Goal: Task Accomplishment & Management: Manage account settings

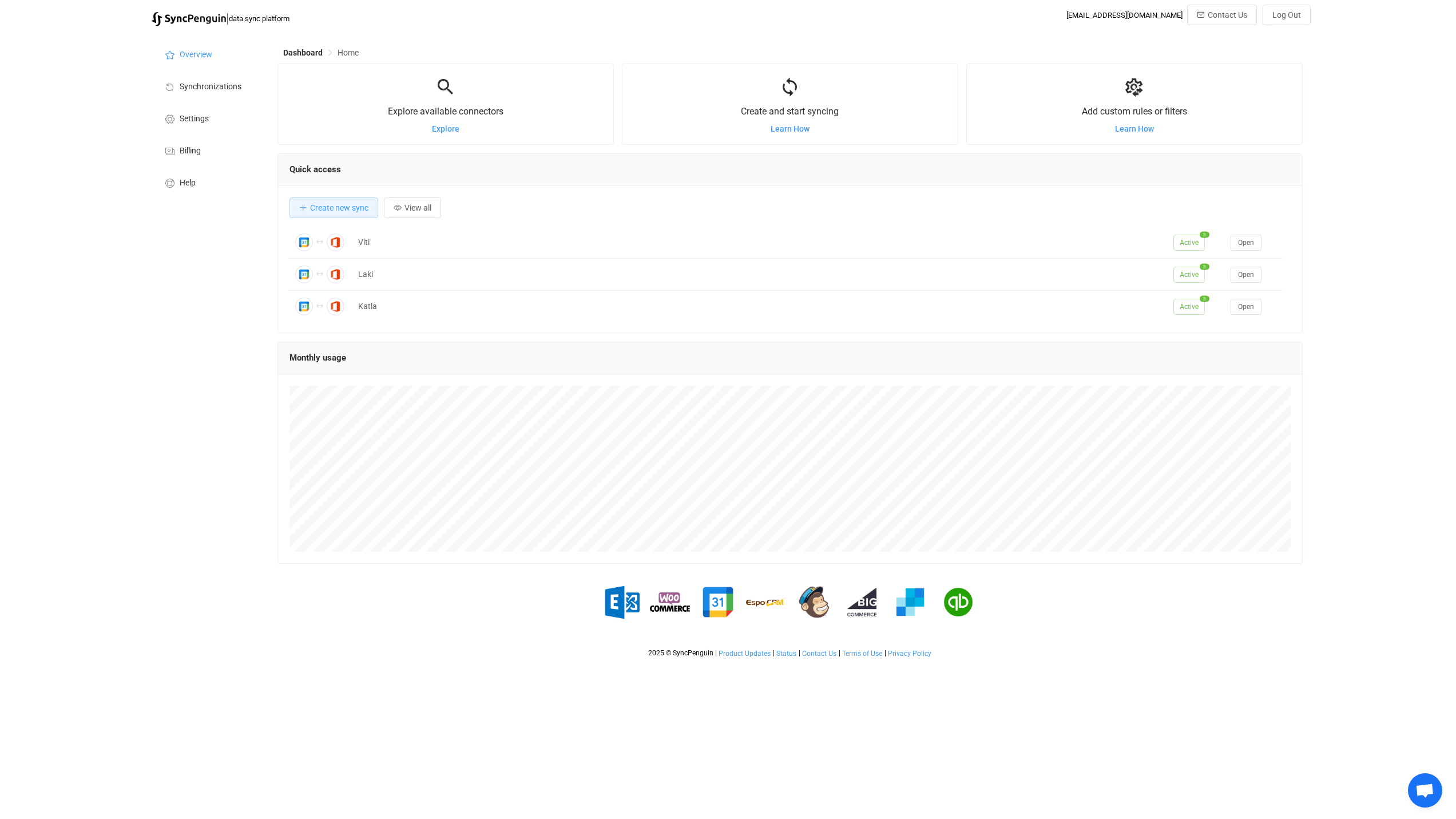
scroll to position [222, 1025]
click at [212, 89] on span "Synchronizations" at bounding box center [210, 87] width 62 height 9
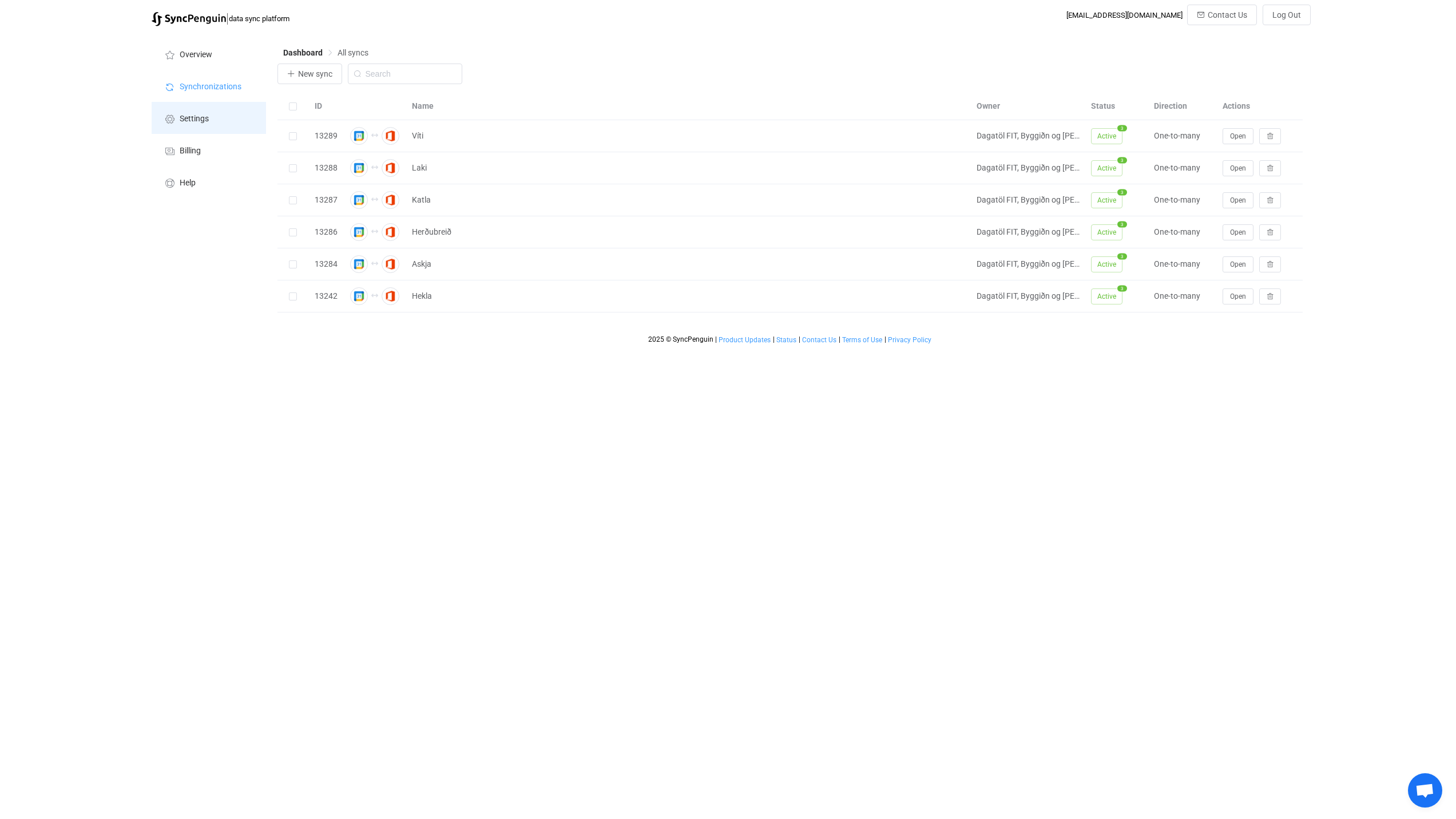
click at [193, 123] on span "Settings" at bounding box center [194, 119] width 29 height 9
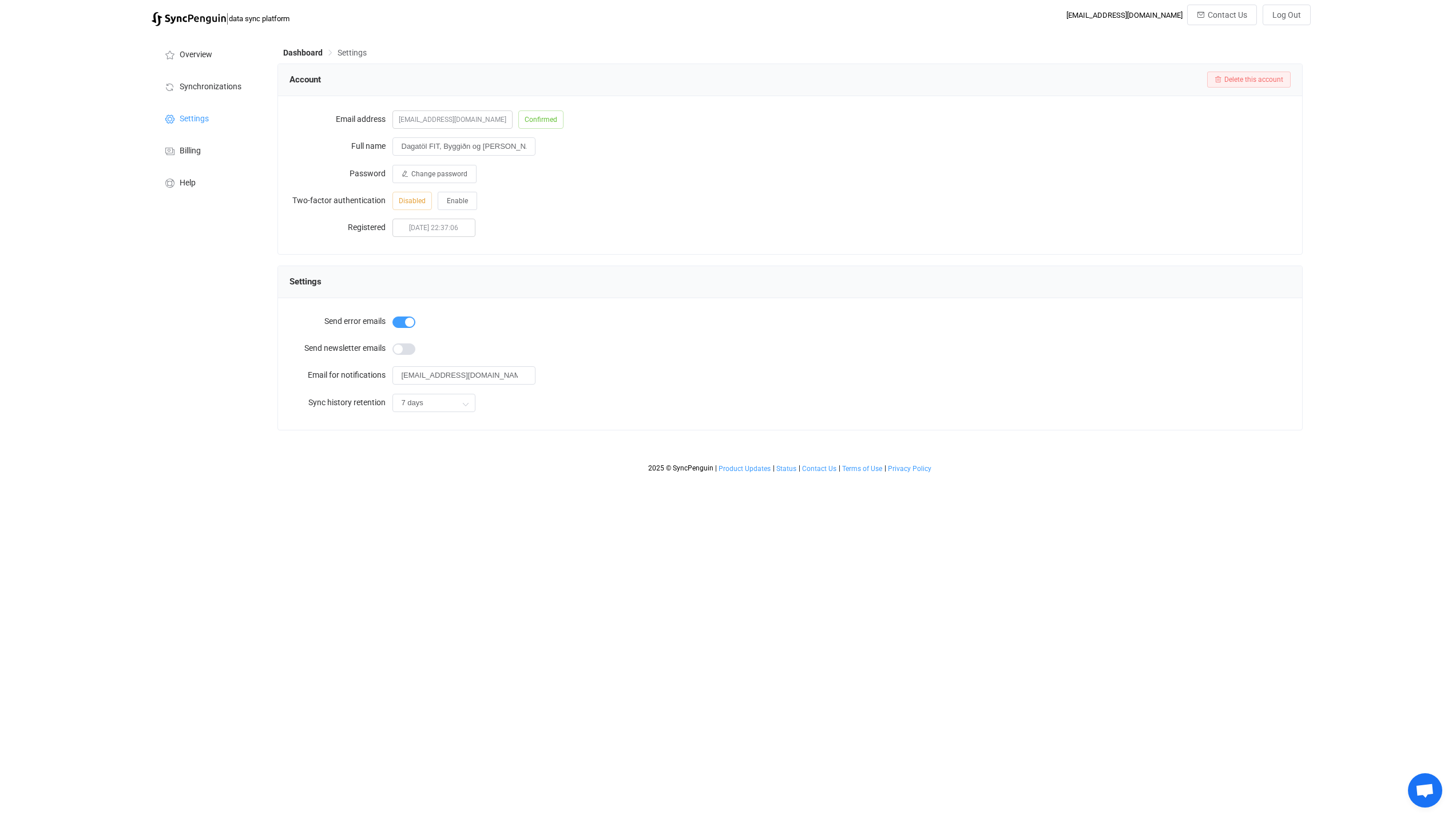
click at [354, 53] on span "Settings" at bounding box center [352, 53] width 29 height 9
click at [303, 79] on span "Account" at bounding box center [305, 79] width 32 height 17
click at [196, 149] on span "Billing" at bounding box center [190, 151] width 21 height 9
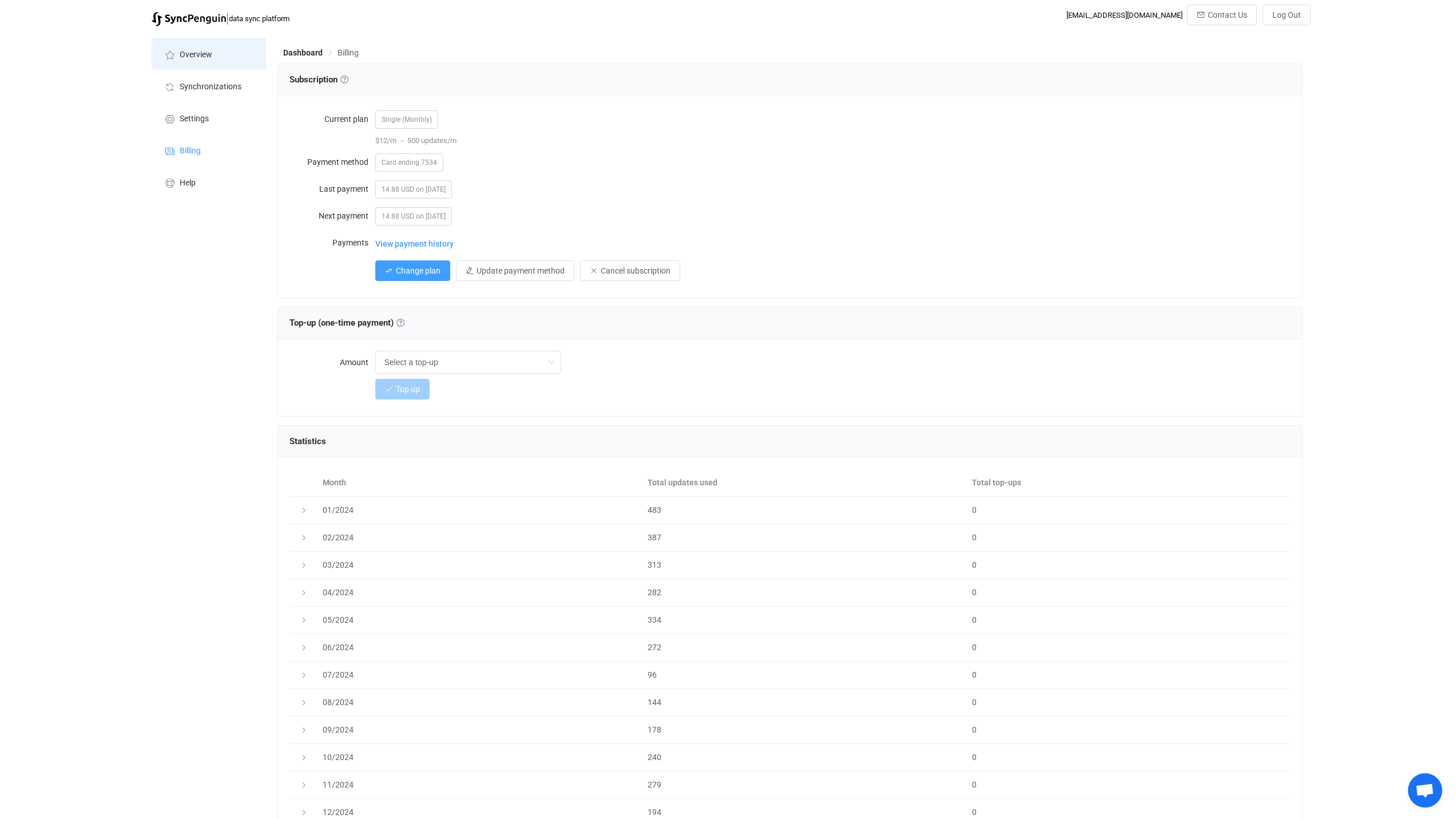
click at [189, 58] on span "Overview" at bounding box center [196, 55] width 33 height 9
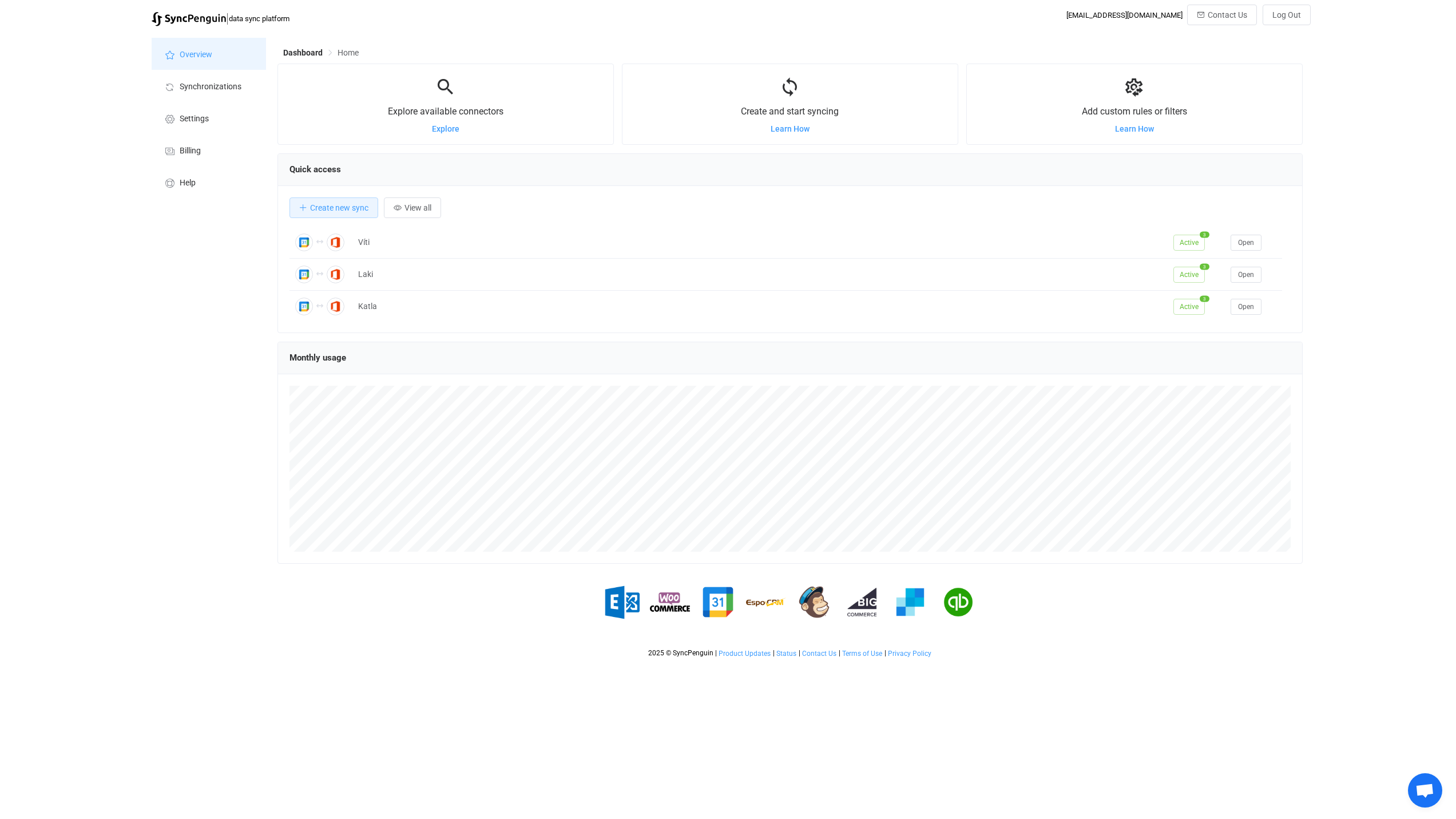
scroll to position [222, 1025]
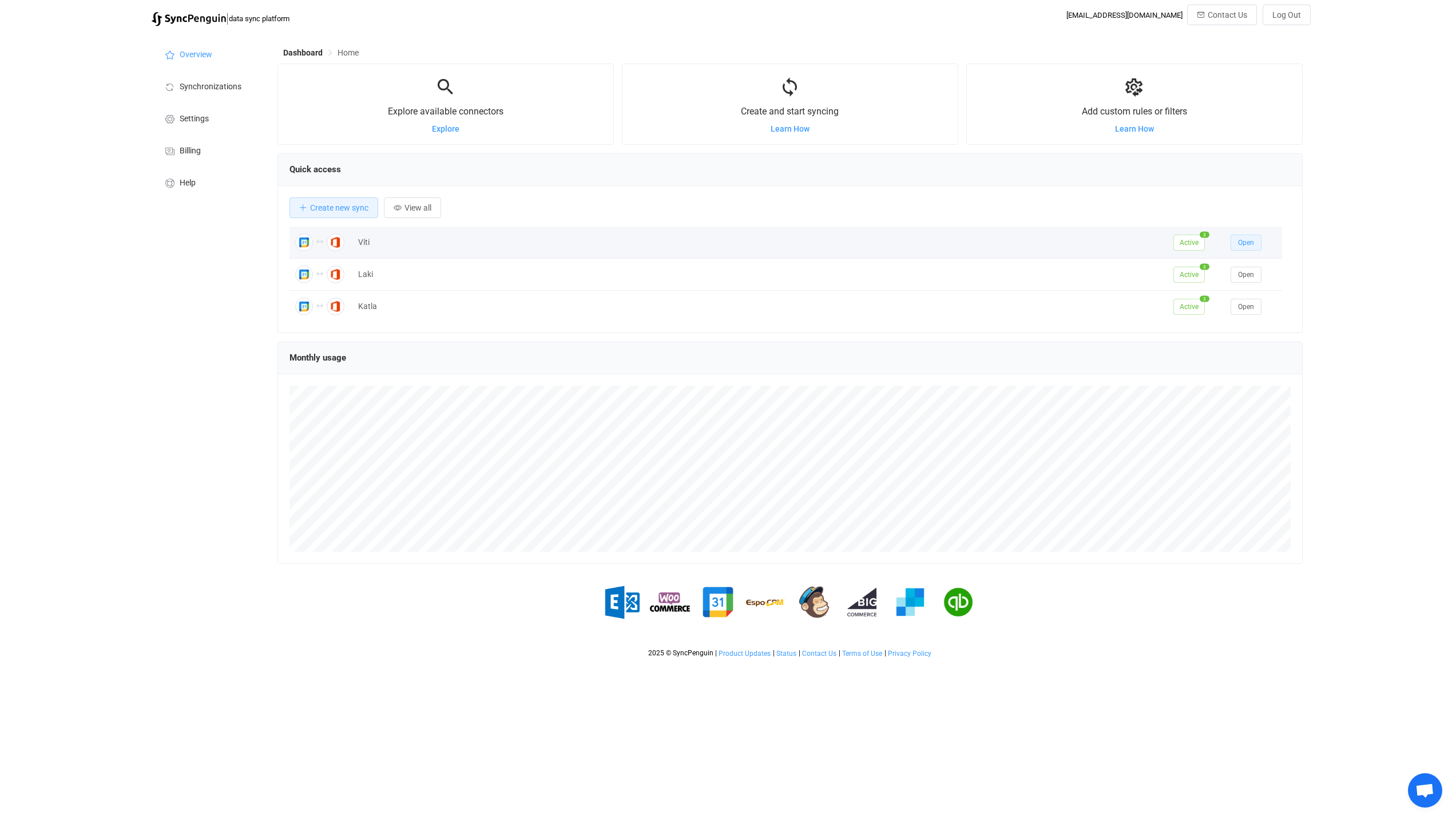
click at [1244, 242] on span "Open" at bounding box center [1246, 243] width 16 height 8
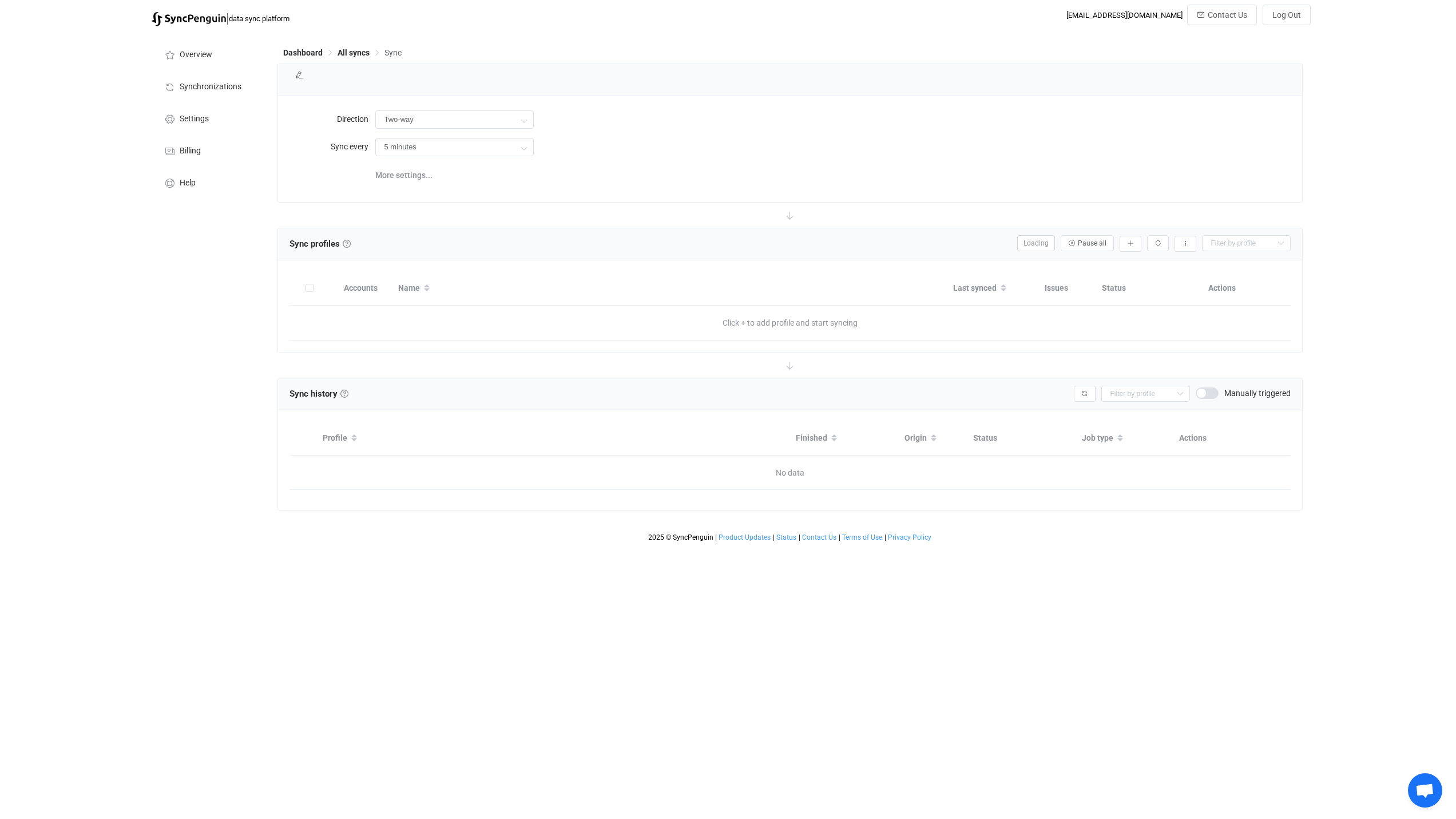
type input "Two-way (one with many)"
type input "10 minutes"
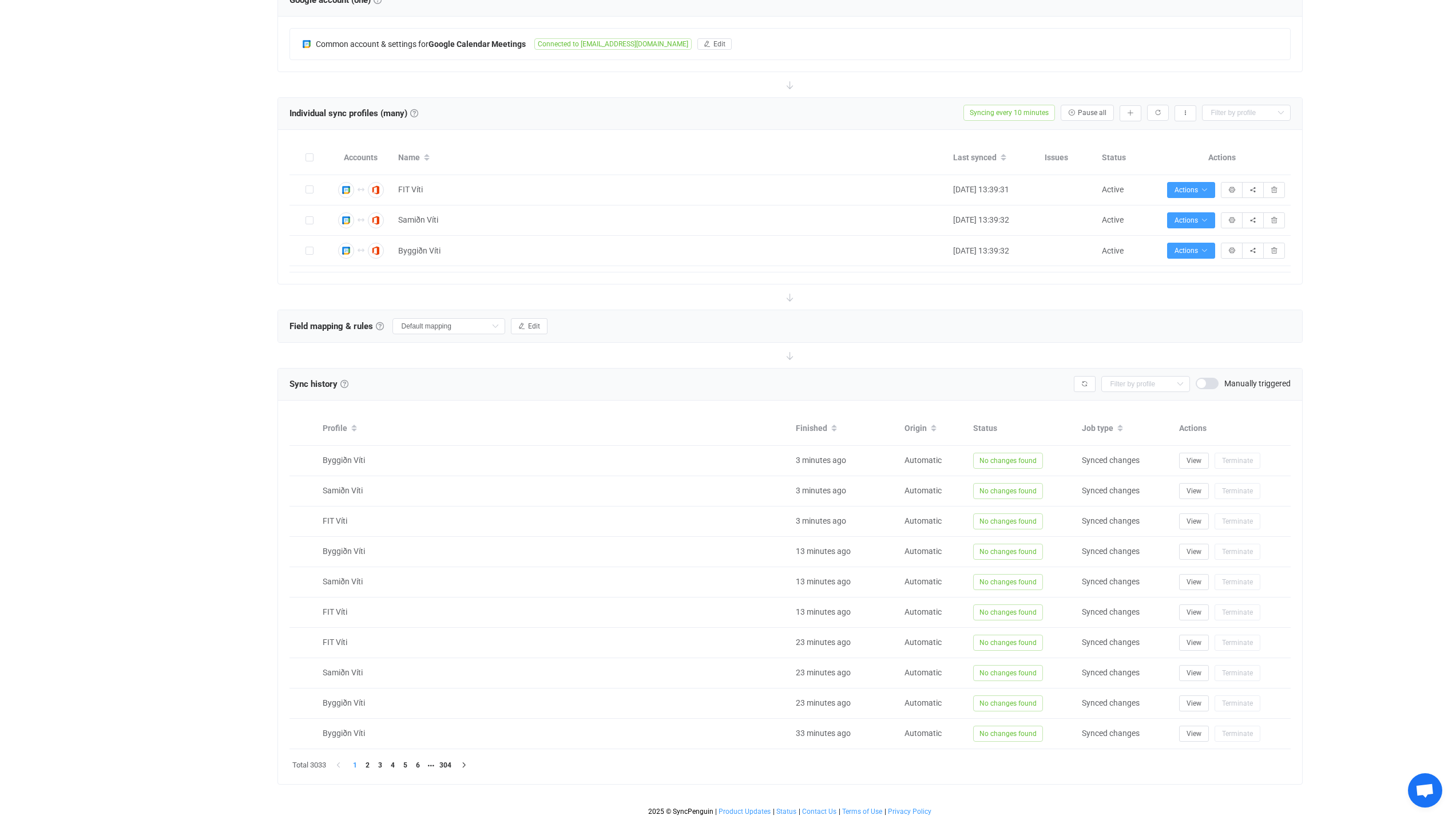
scroll to position [245, 0]
click at [1275, 187] on icon "button" at bounding box center [1274, 189] width 7 height 7
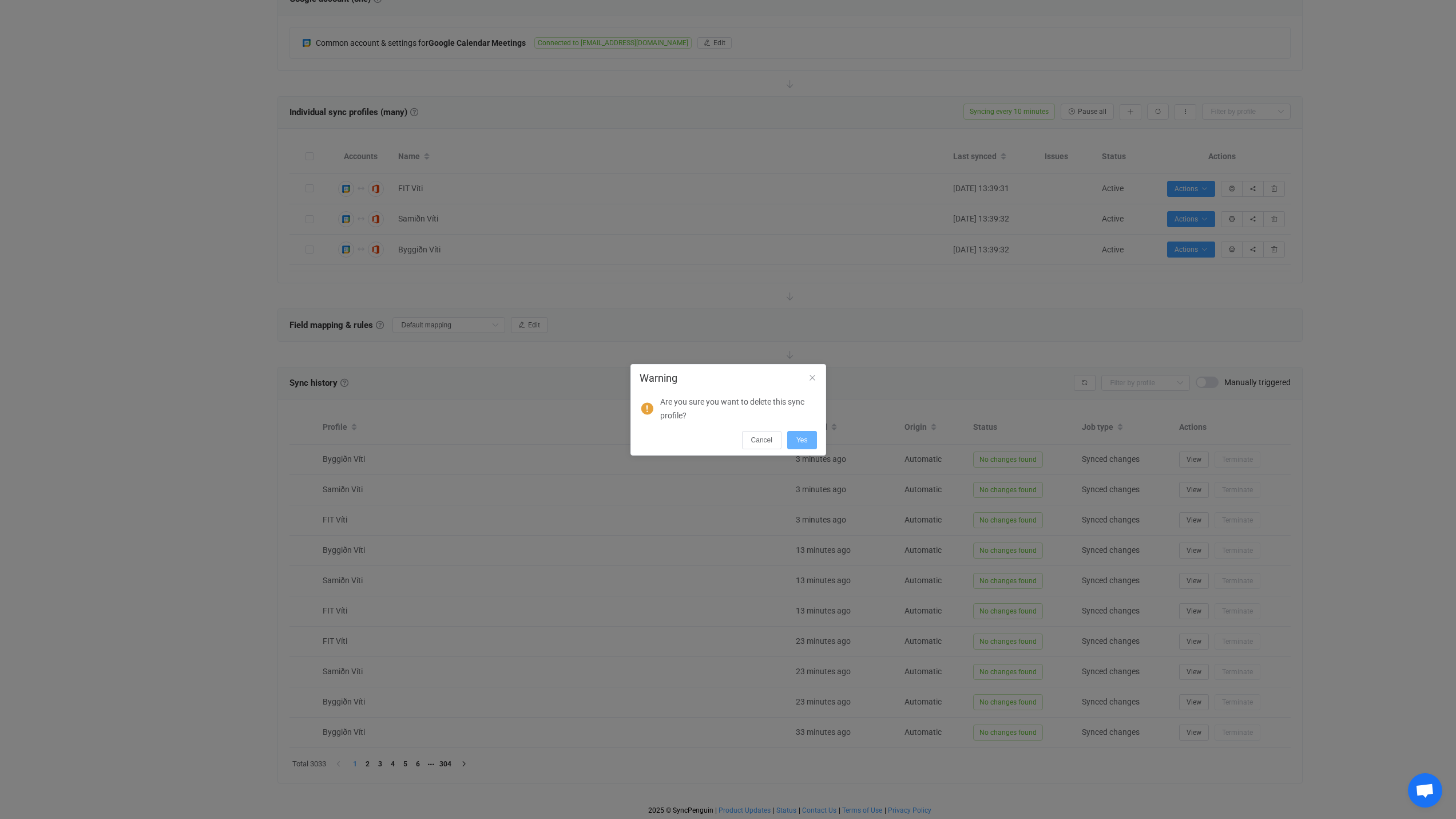
click at [806, 436] on span "Yes" at bounding box center [802, 440] width 11 height 8
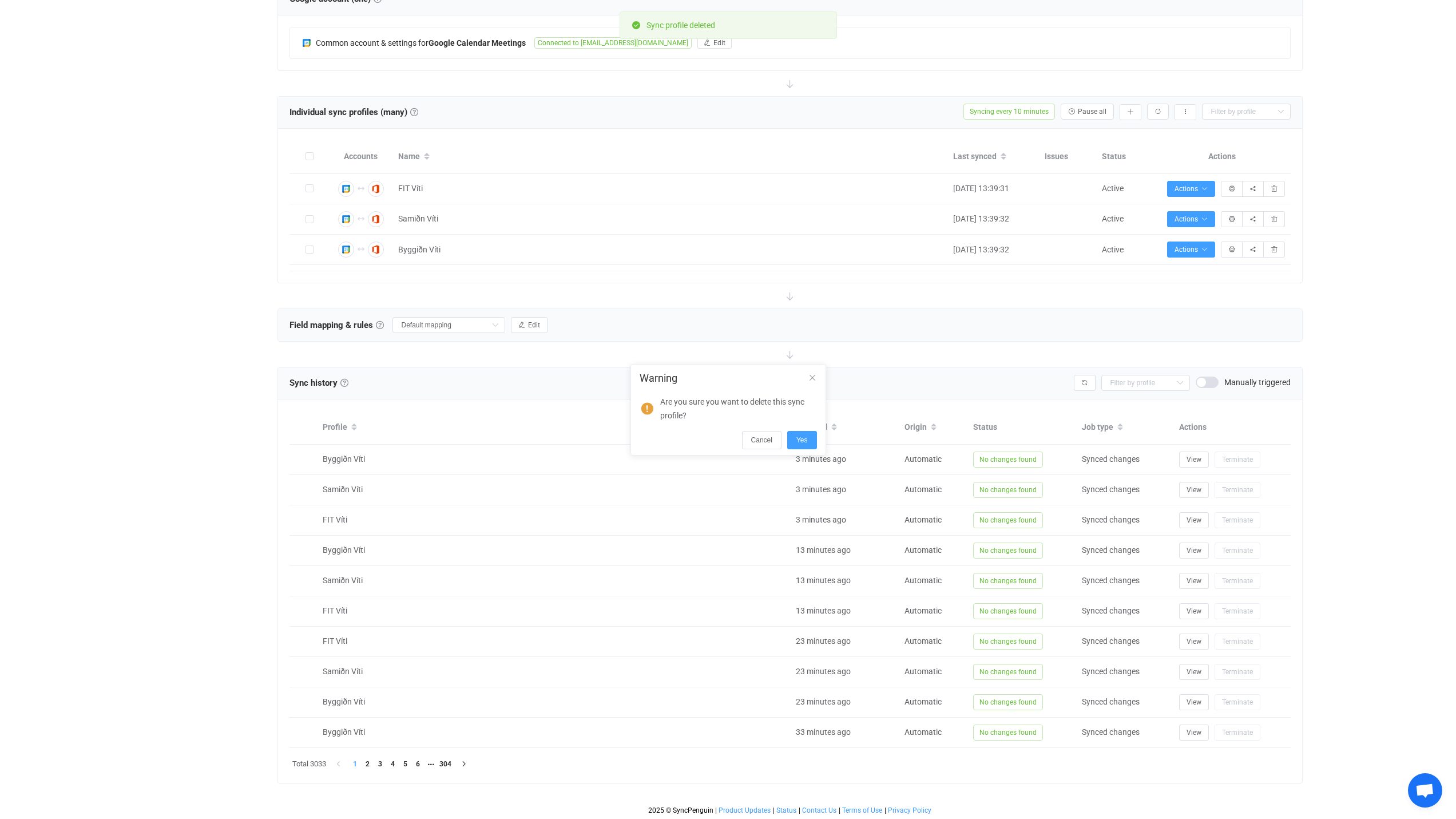
scroll to position [215, 0]
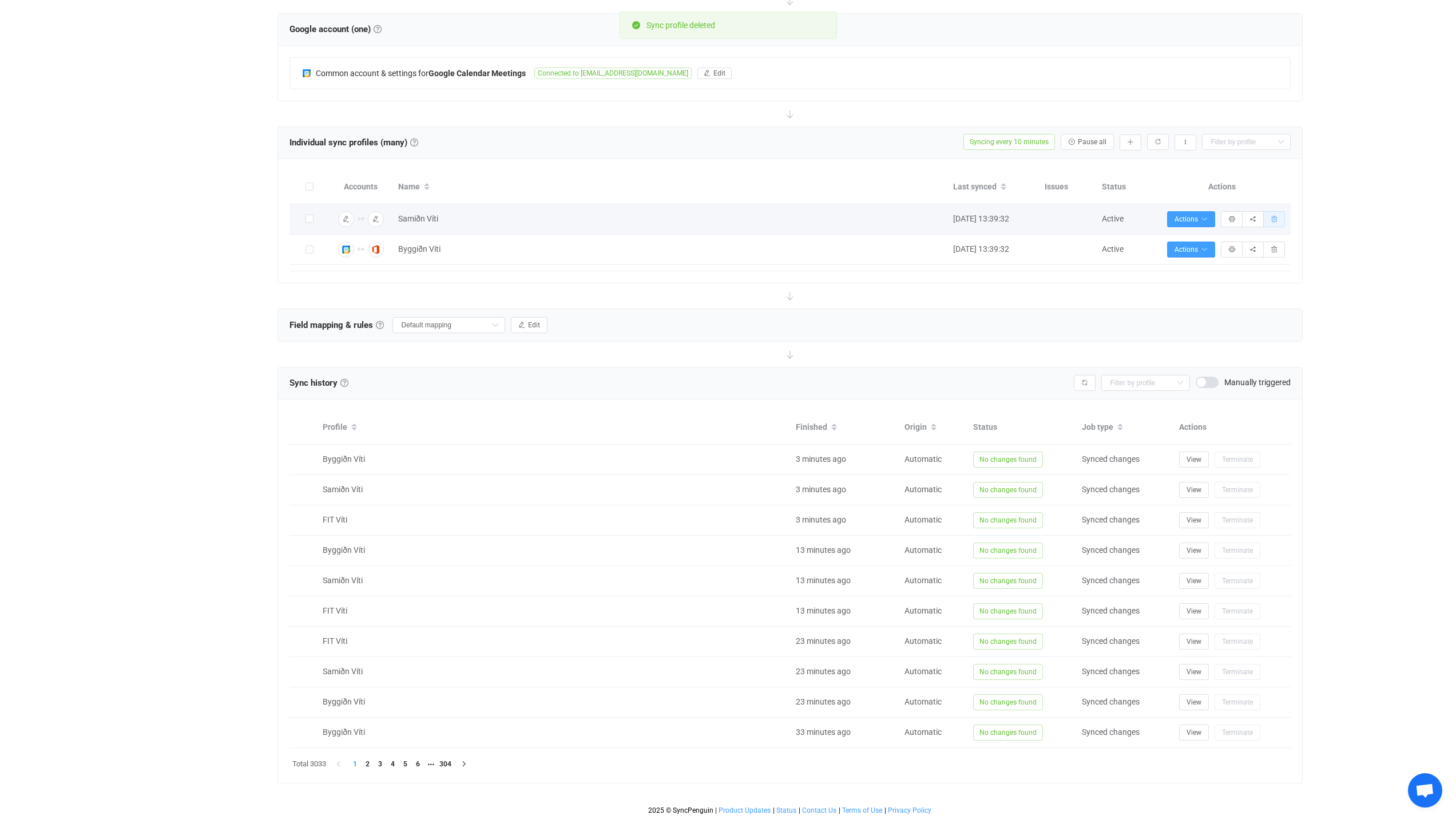
click at [1273, 219] on icon "button" at bounding box center [1274, 220] width 7 height 7
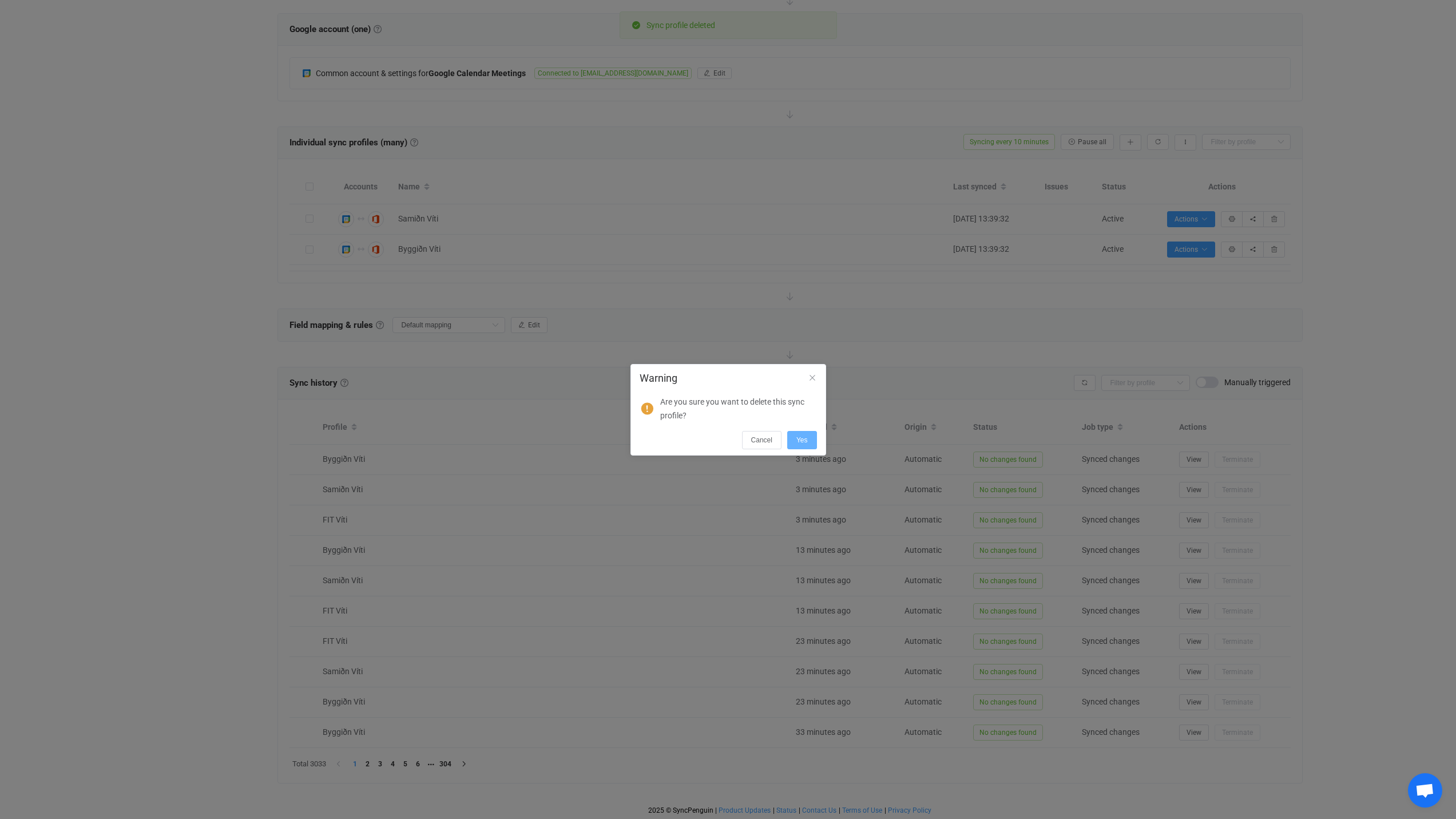
click at [806, 443] on span "Yes" at bounding box center [802, 440] width 11 height 8
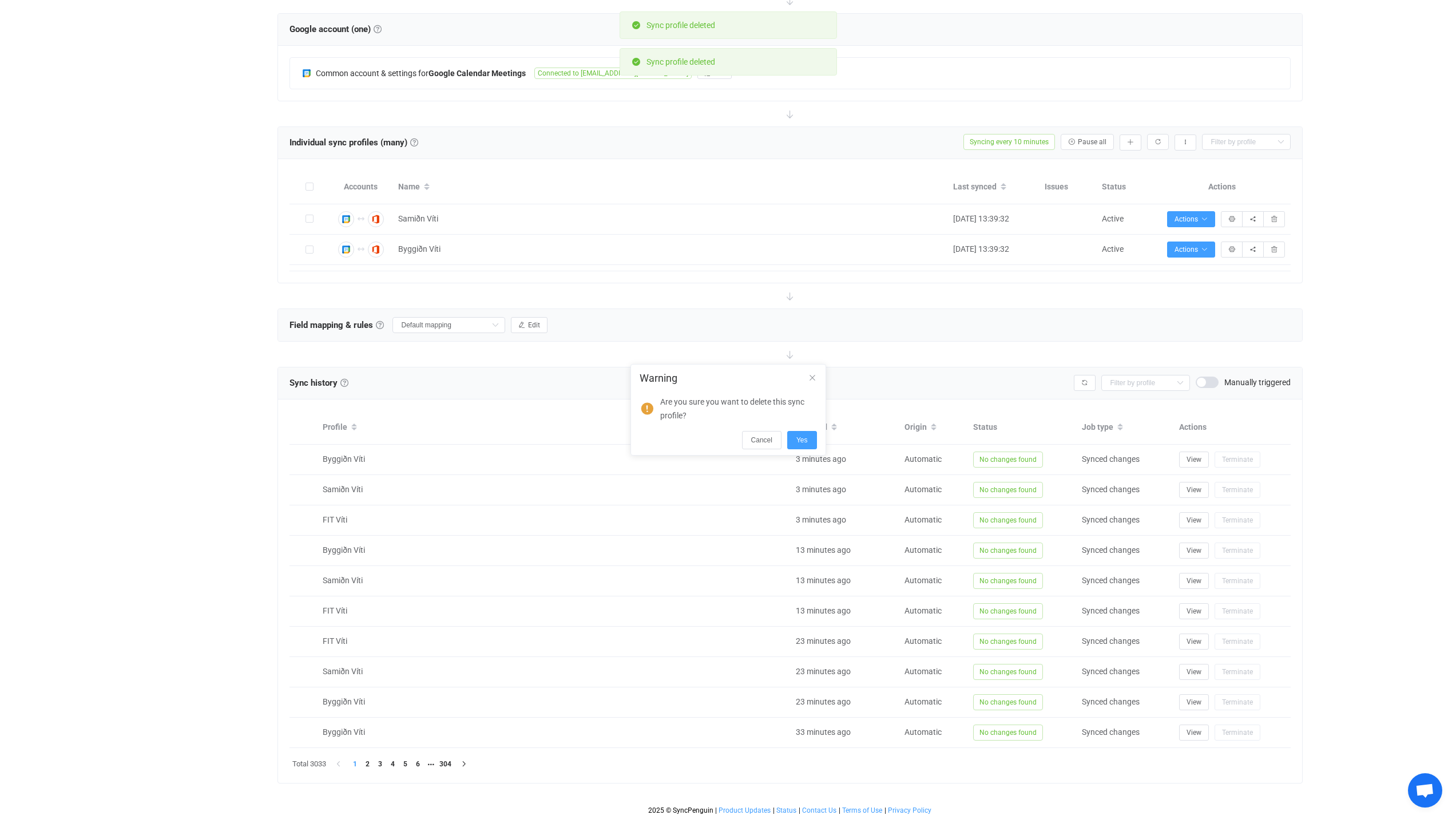
scroll to position [184, 0]
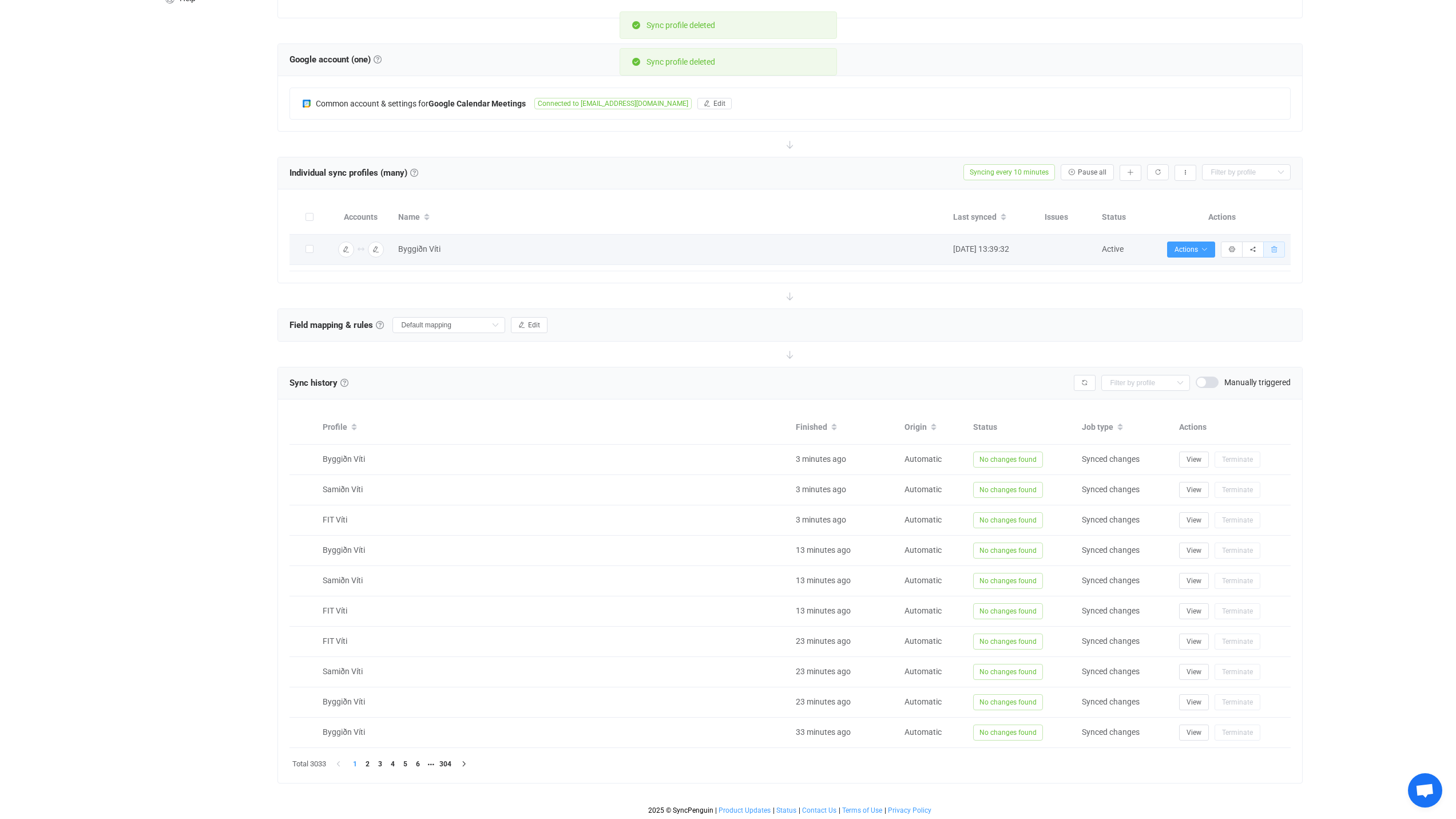
click at [1275, 251] on icon "button" at bounding box center [1274, 250] width 7 height 7
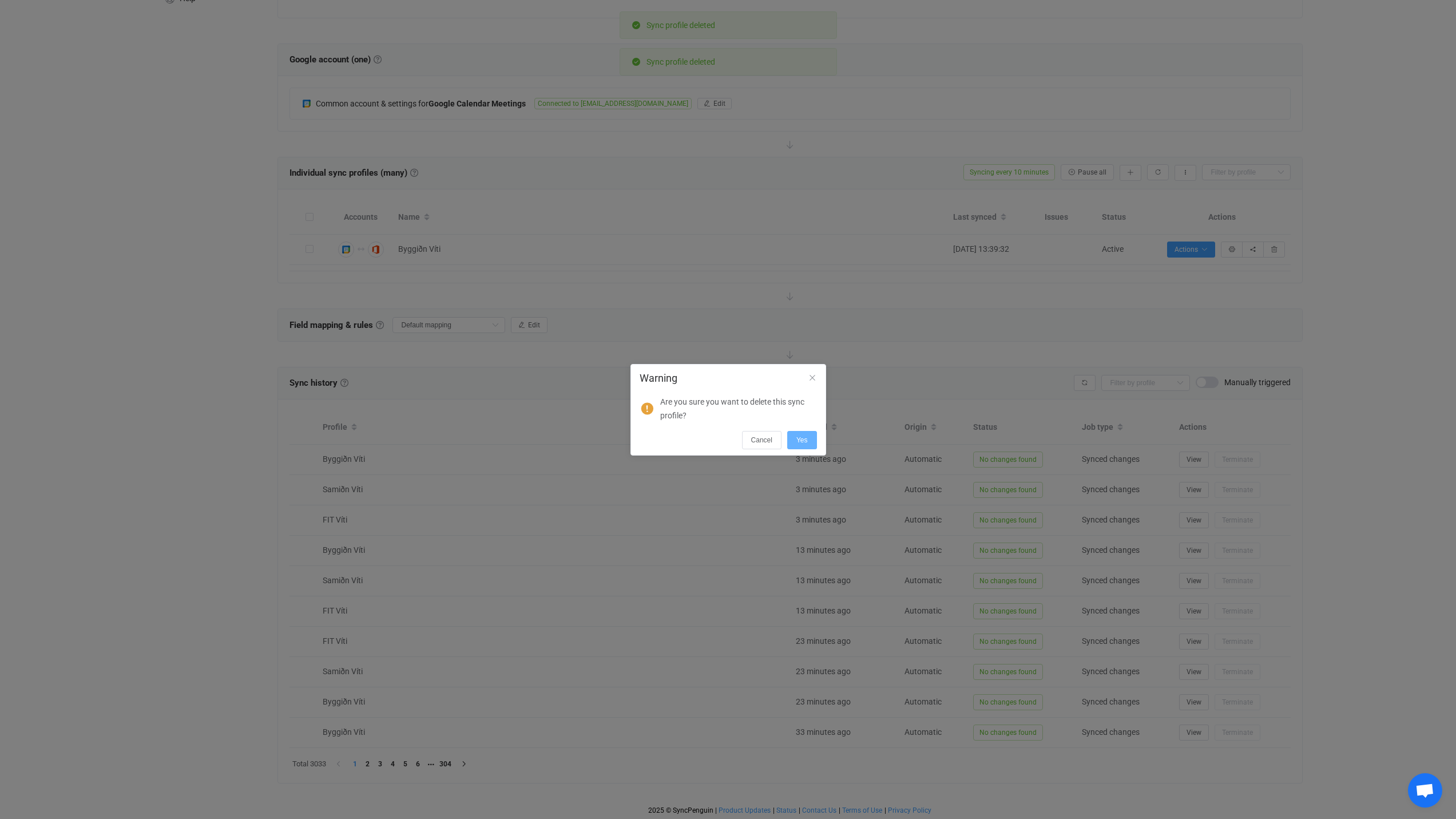
click at [798, 437] on span "Yes" at bounding box center [802, 440] width 11 height 8
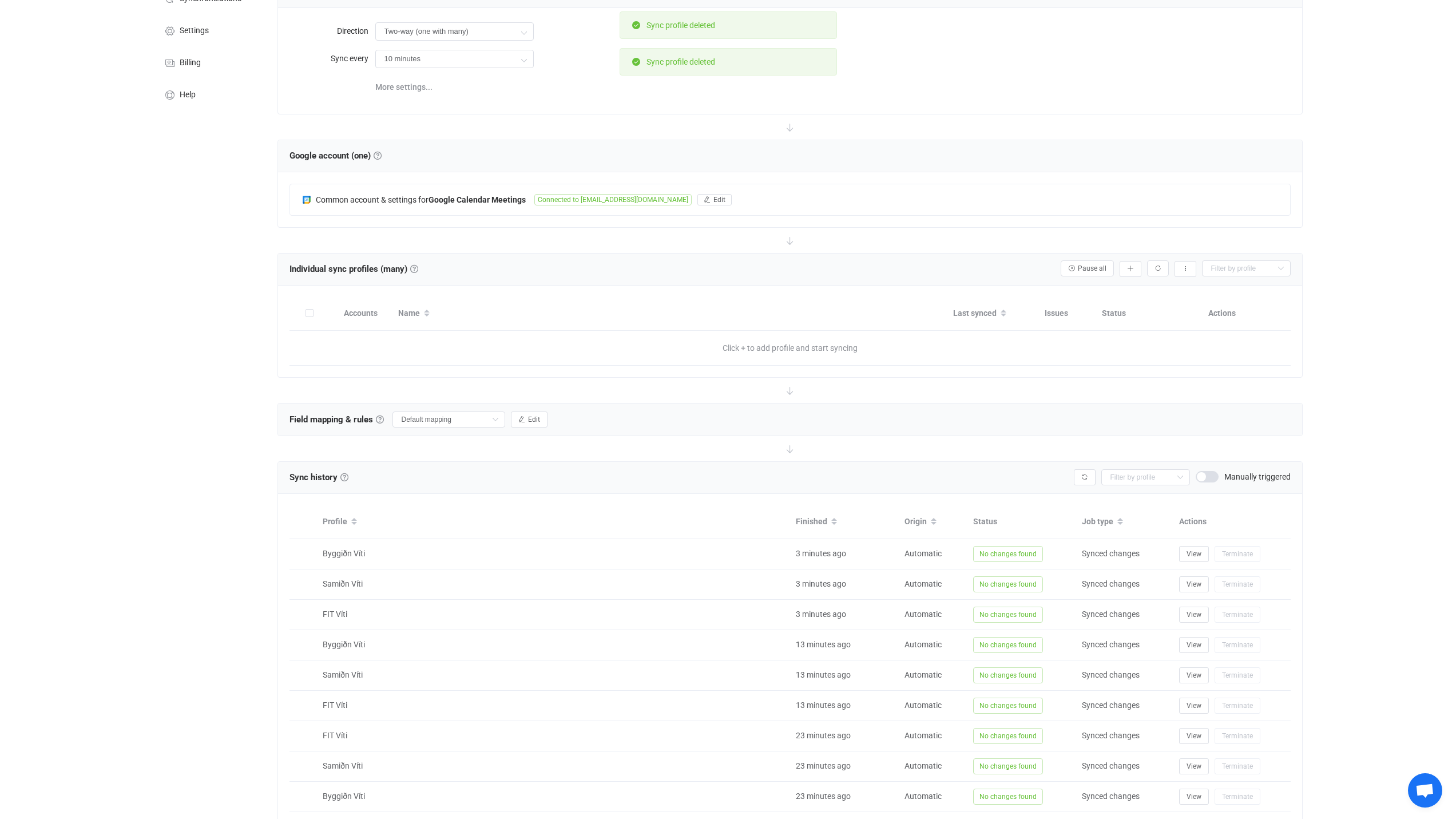
scroll to position [0, 0]
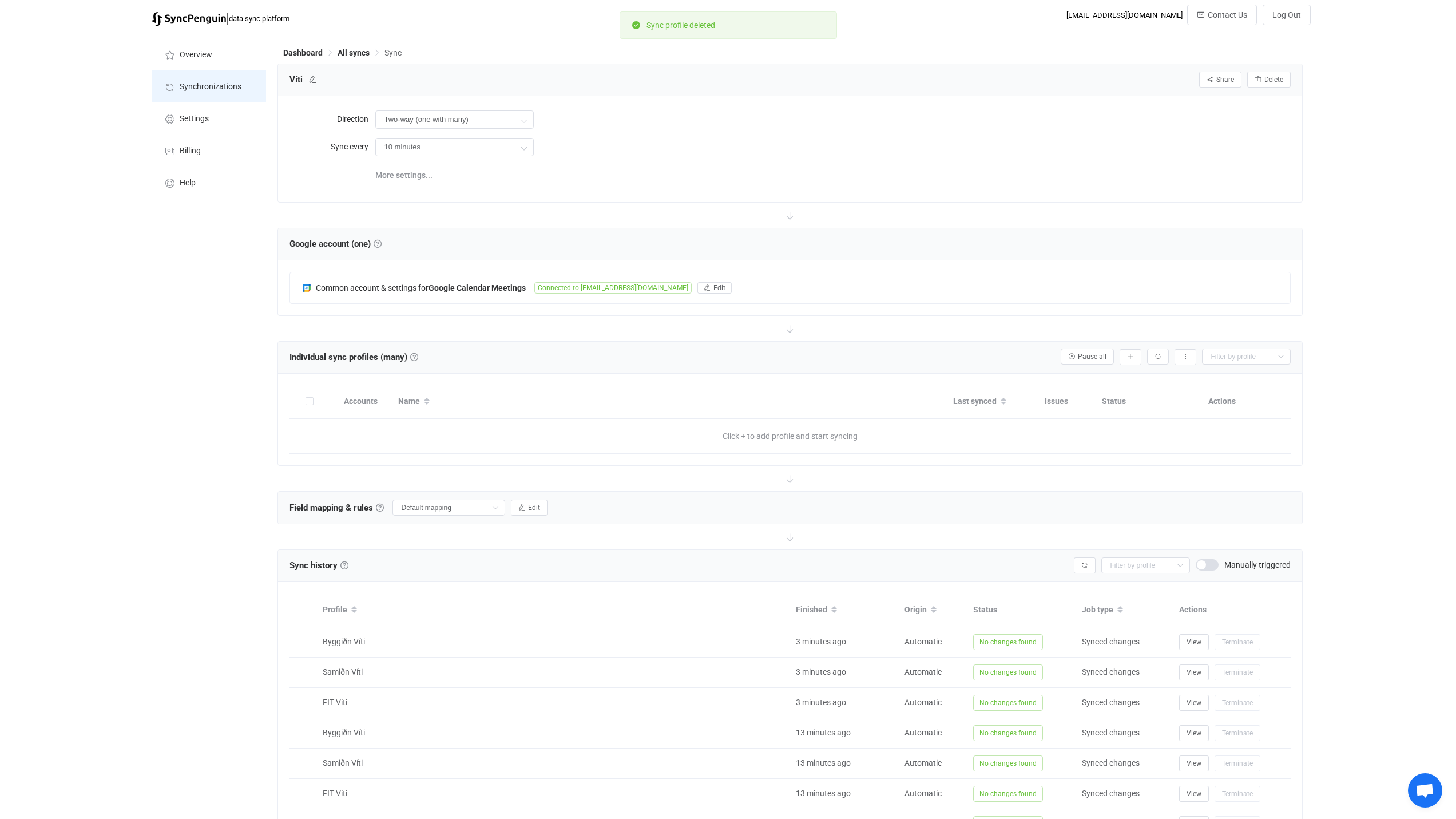
click at [204, 86] on span "Synchronizations" at bounding box center [210, 87] width 62 height 9
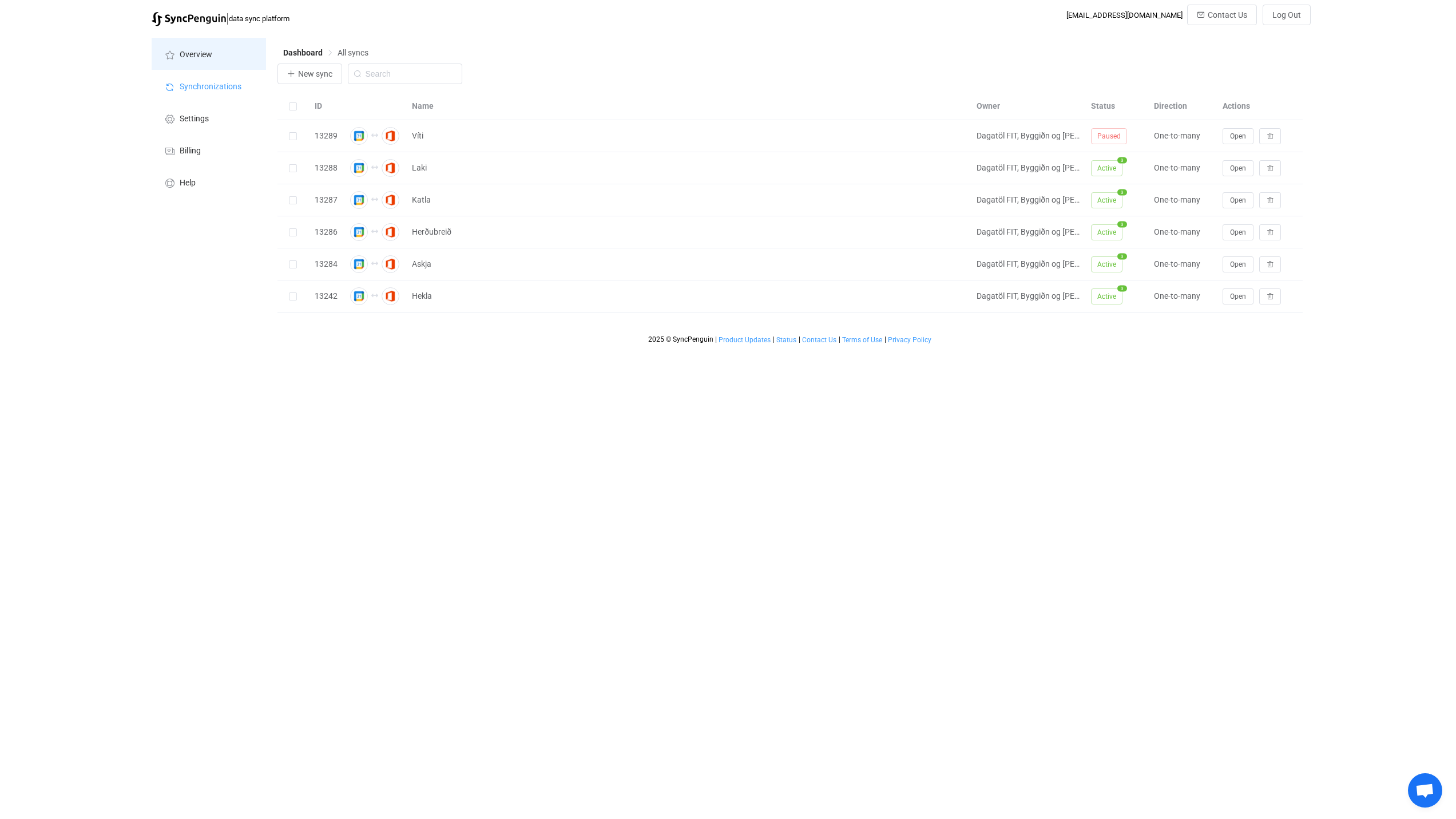
click at [199, 55] on span "Overview" at bounding box center [196, 55] width 33 height 9
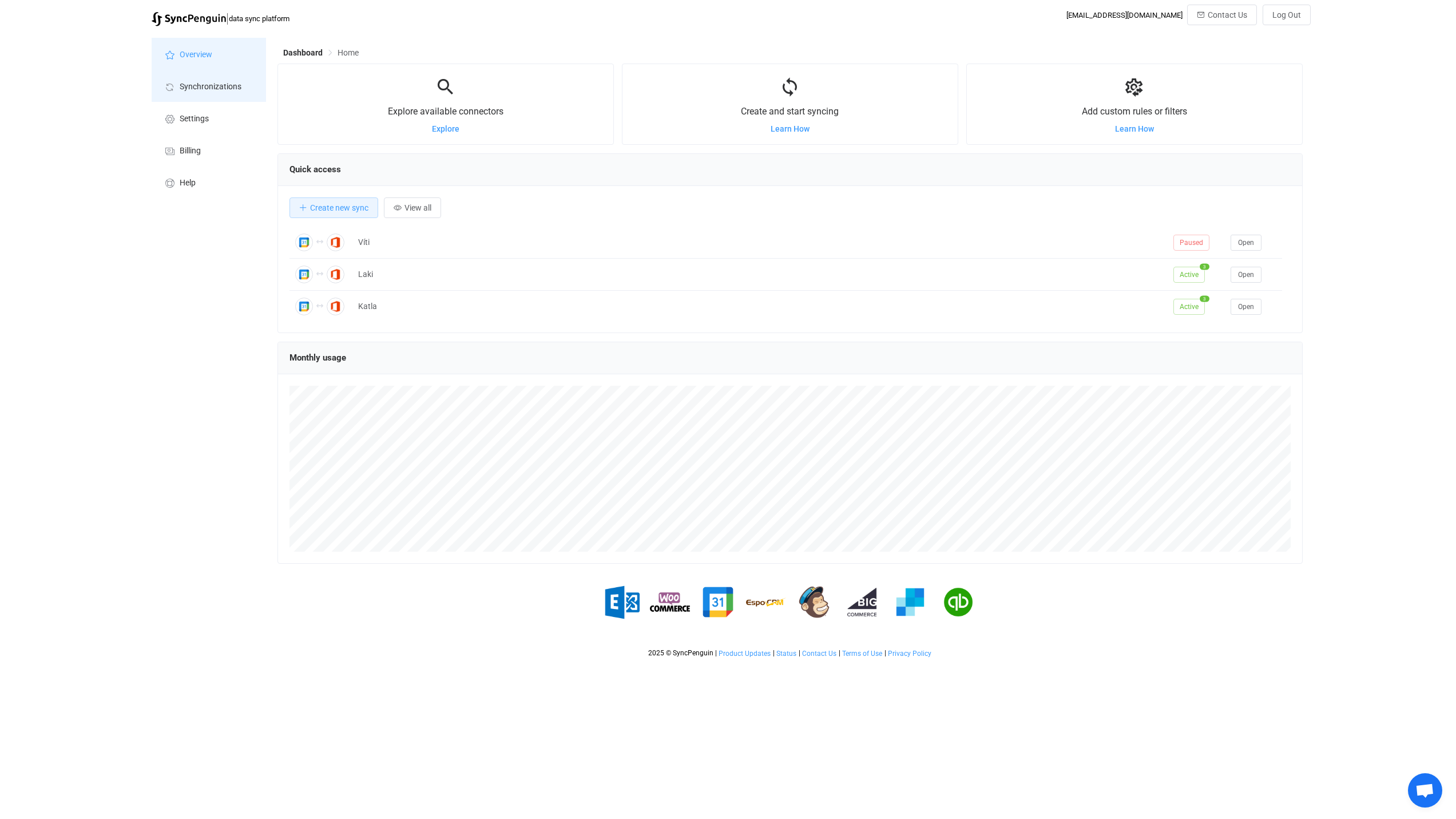
scroll to position [222, 1025]
click at [422, 208] on span "View all" at bounding box center [418, 208] width 27 height 9
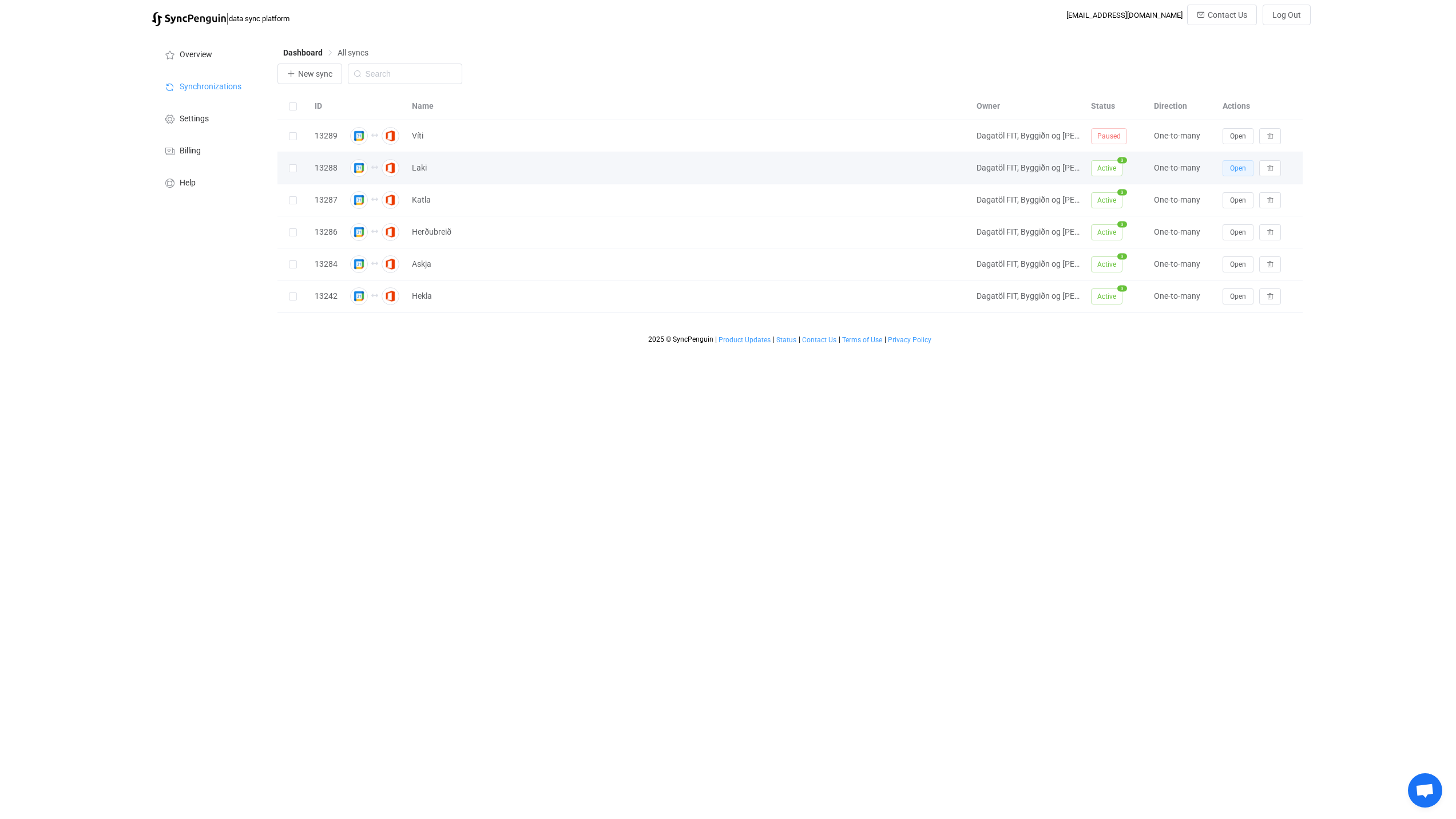
click at [1238, 168] on span "Open" at bounding box center [1238, 168] width 16 height 8
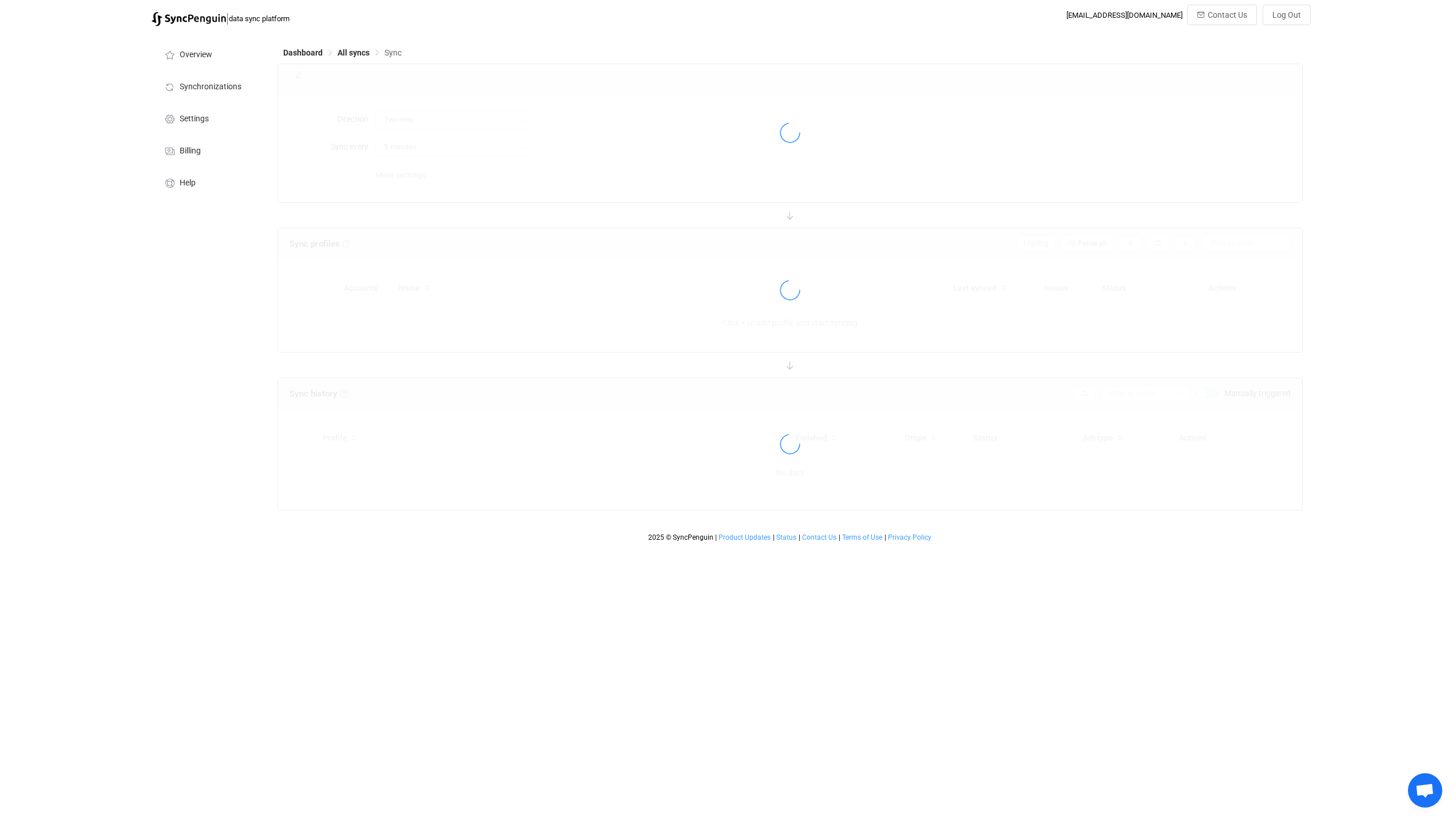
type input "Two-way (one with many)"
type input "10 minutes"
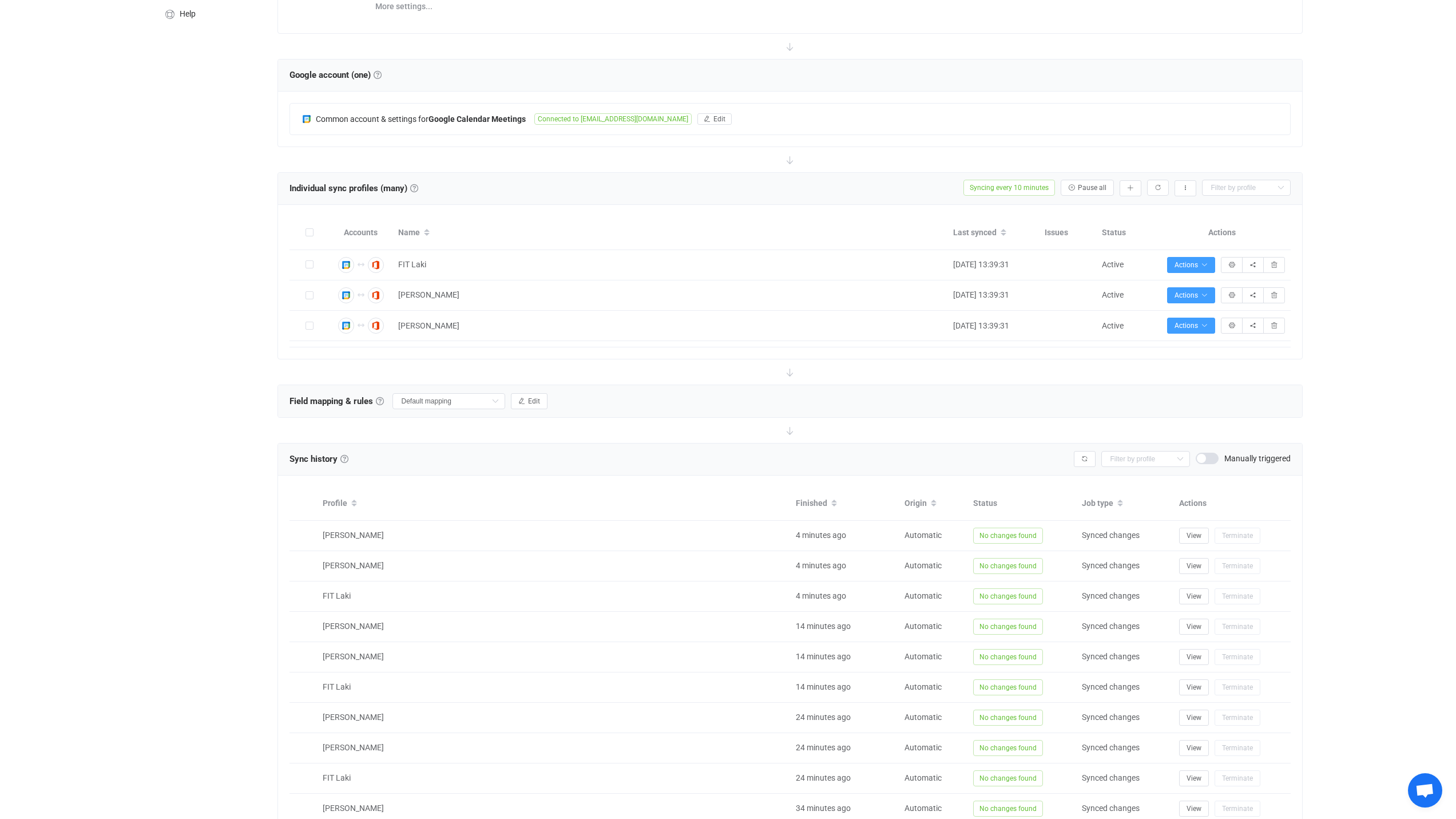
scroll to position [171, 0]
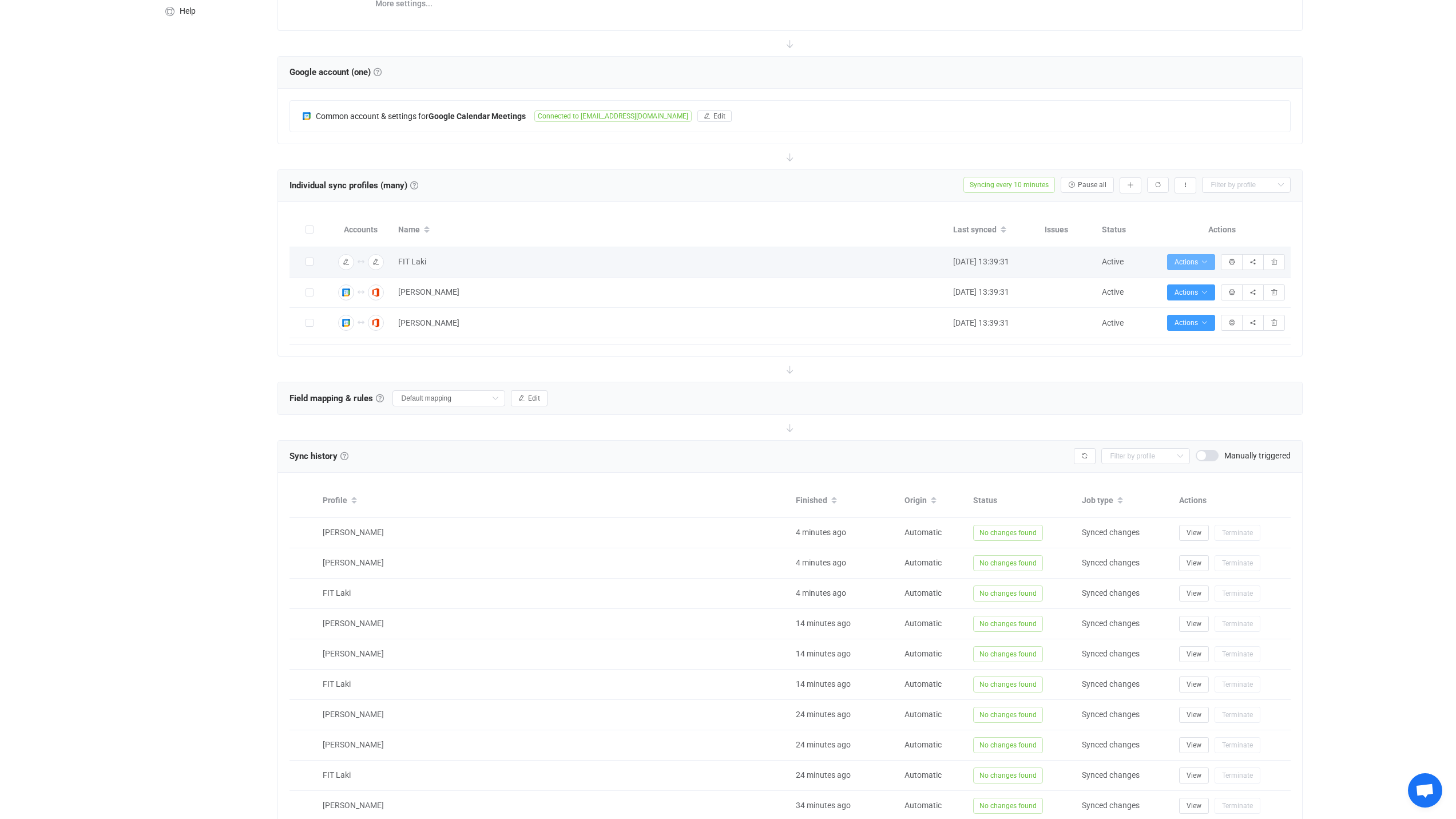
click at [1207, 263] on icon "button" at bounding box center [1204, 262] width 7 height 7
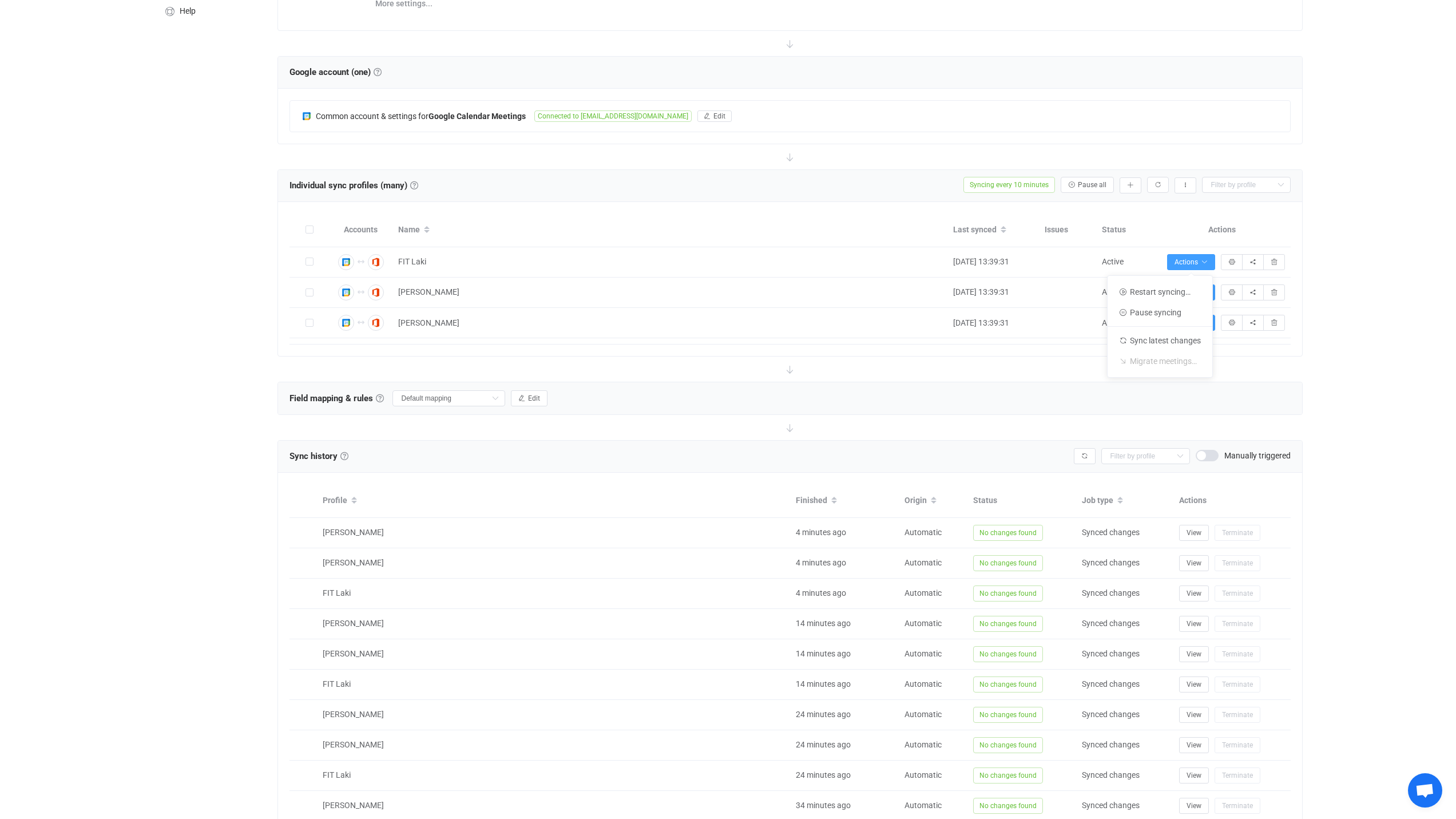
click at [1369, 282] on div "| data sync platform [EMAIL_ADDRESS][DOMAIN_NAME] Contact Us Log Out Overview S…" at bounding box center [728, 363] width 1456 height 1060
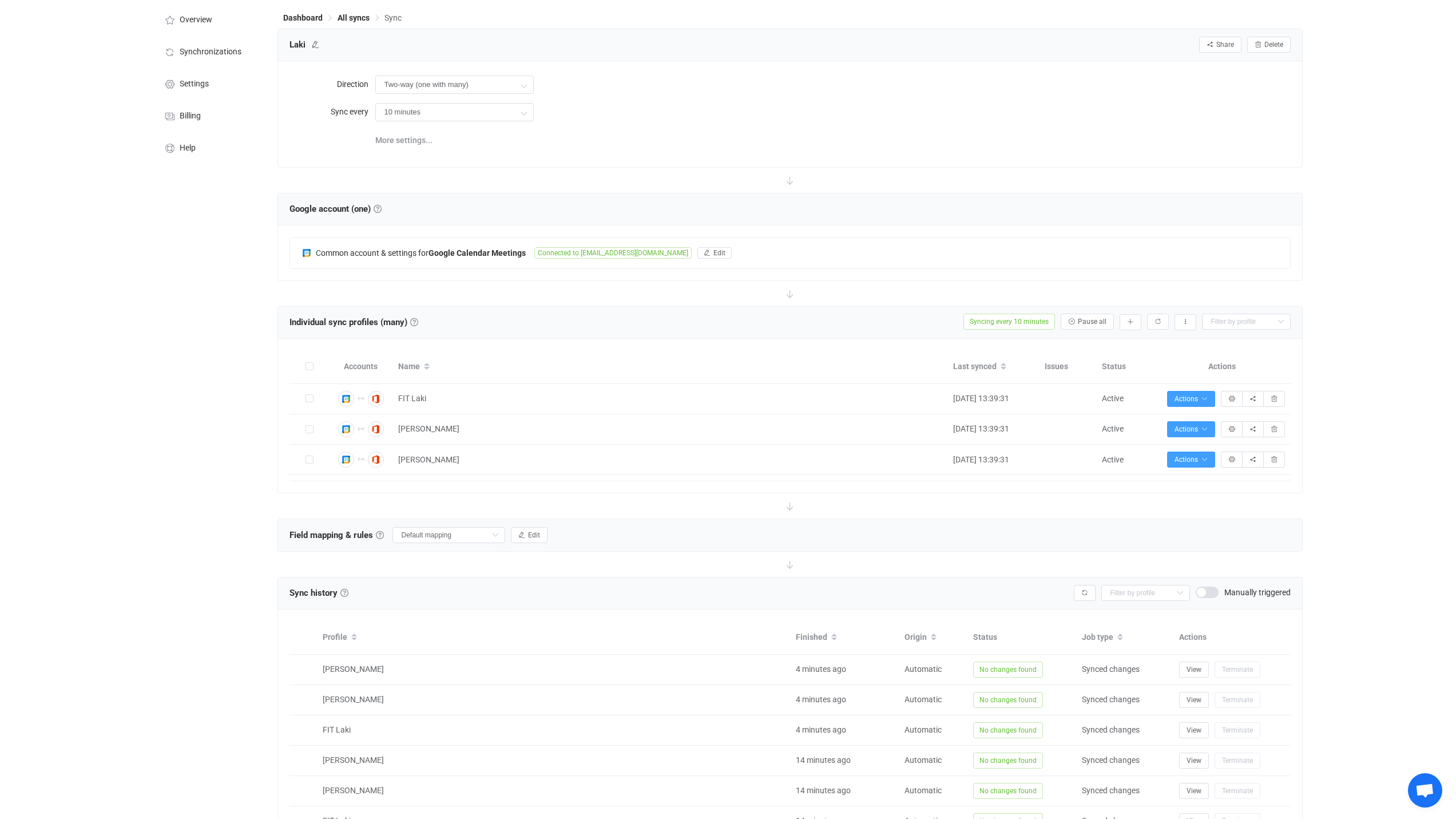
scroll to position [0, 0]
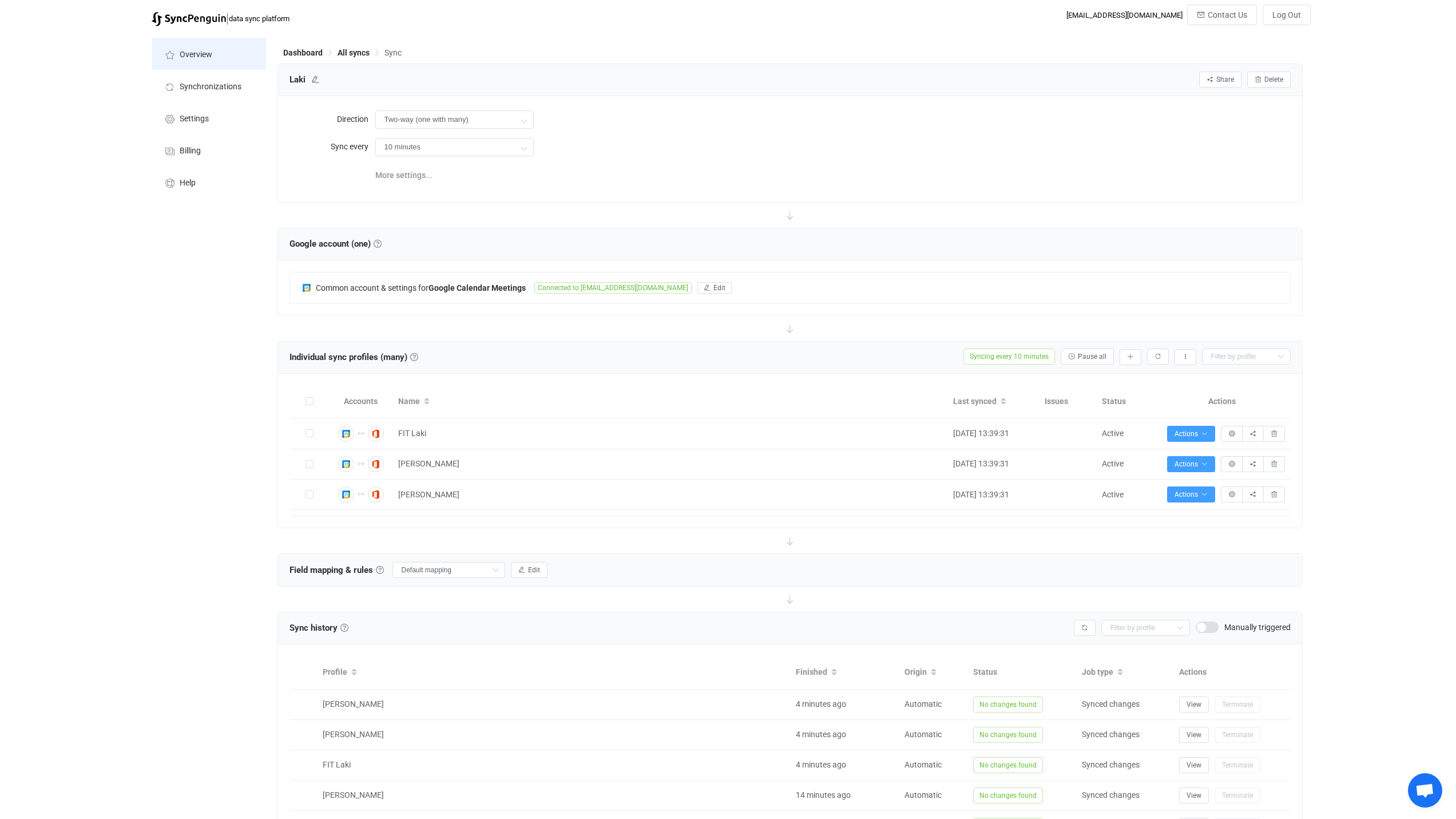
click at [201, 54] on span "Overview" at bounding box center [196, 55] width 33 height 9
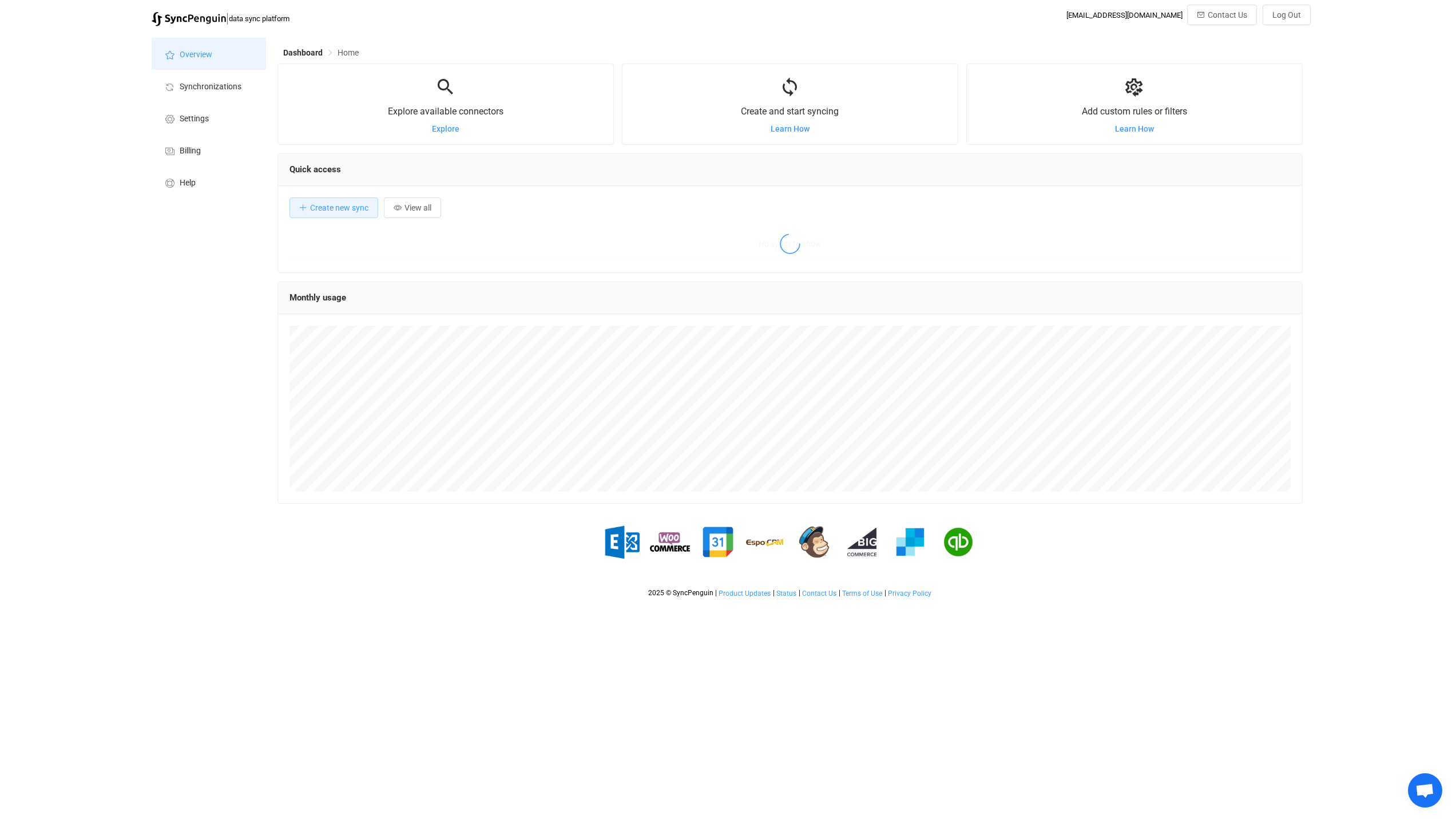
scroll to position [222, 1025]
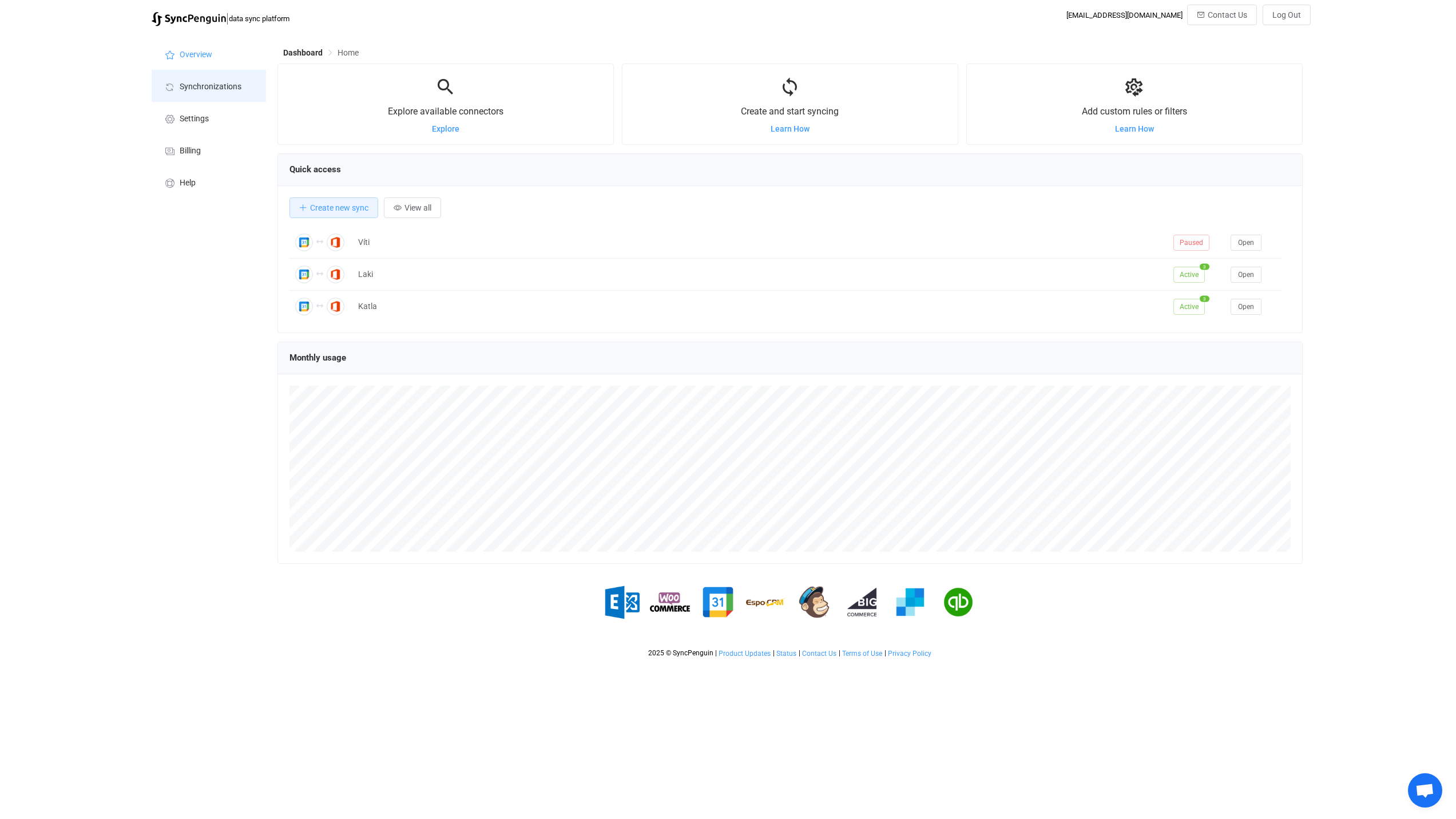
click at [195, 82] on span "Synchronizations" at bounding box center [210, 87] width 62 height 9
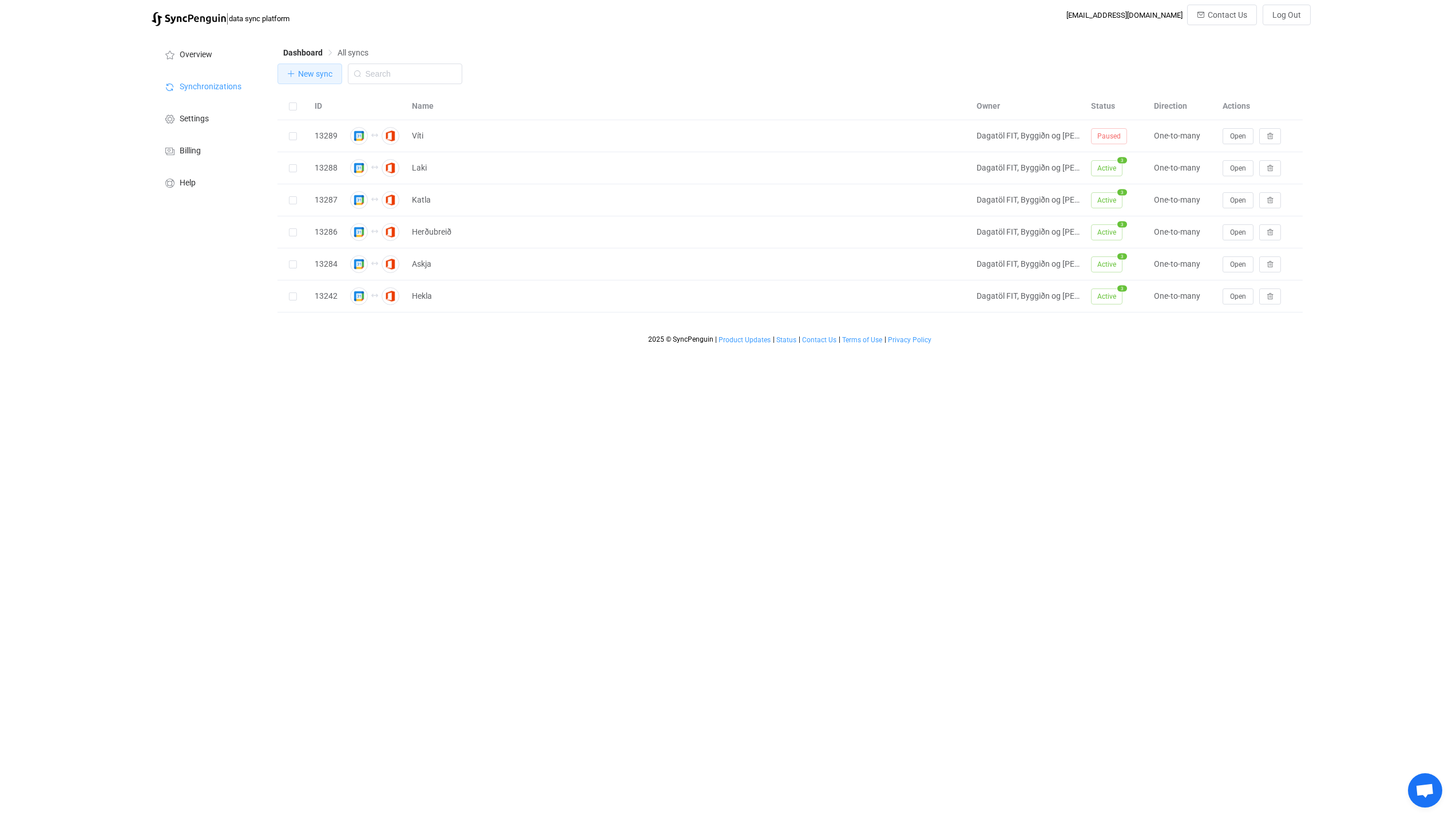
click at [312, 74] on span "New sync" at bounding box center [315, 74] width 34 height 9
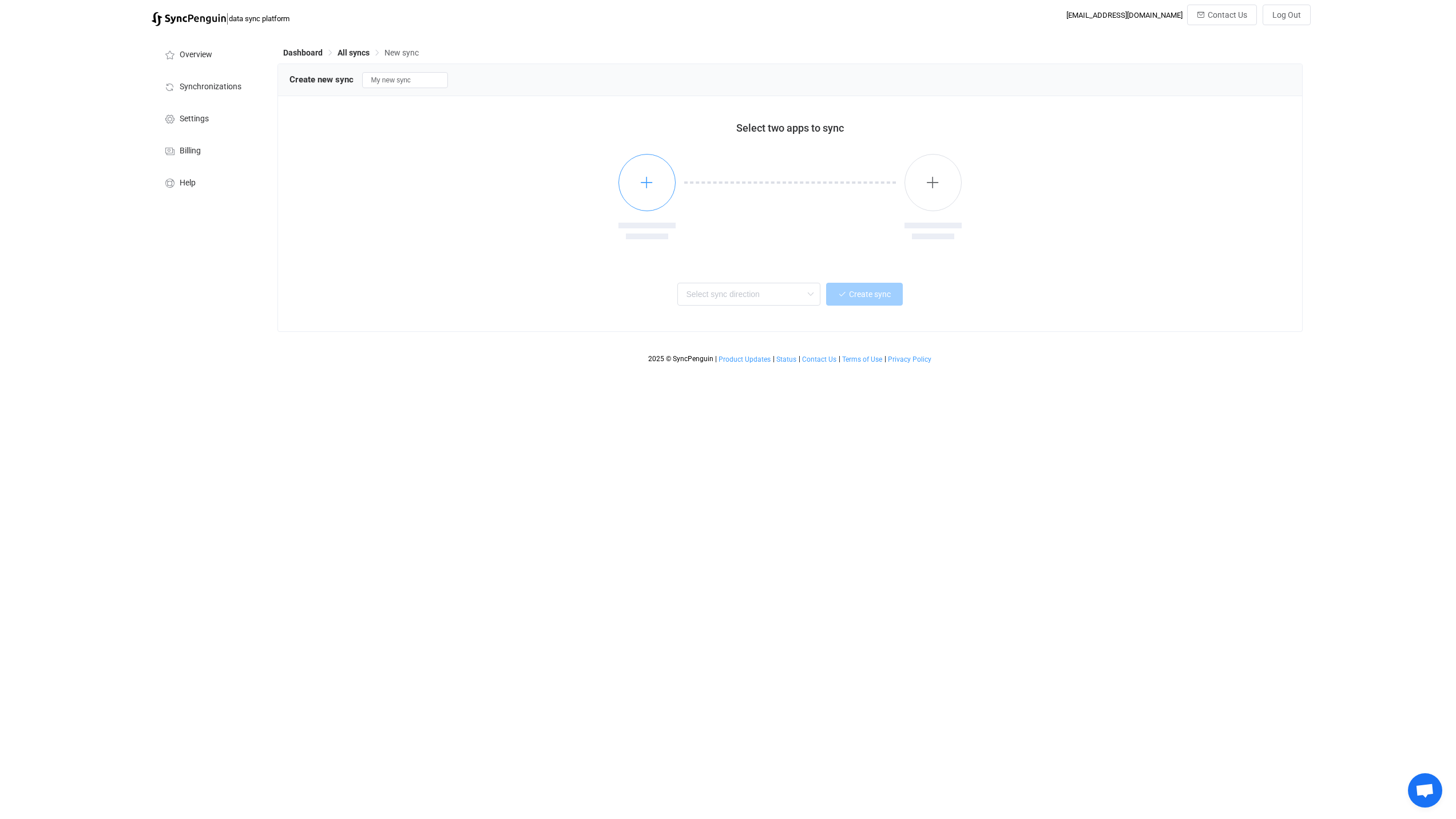
click at [630, 181] on button "button" at bounding box center [647, 182] width 57 height 57
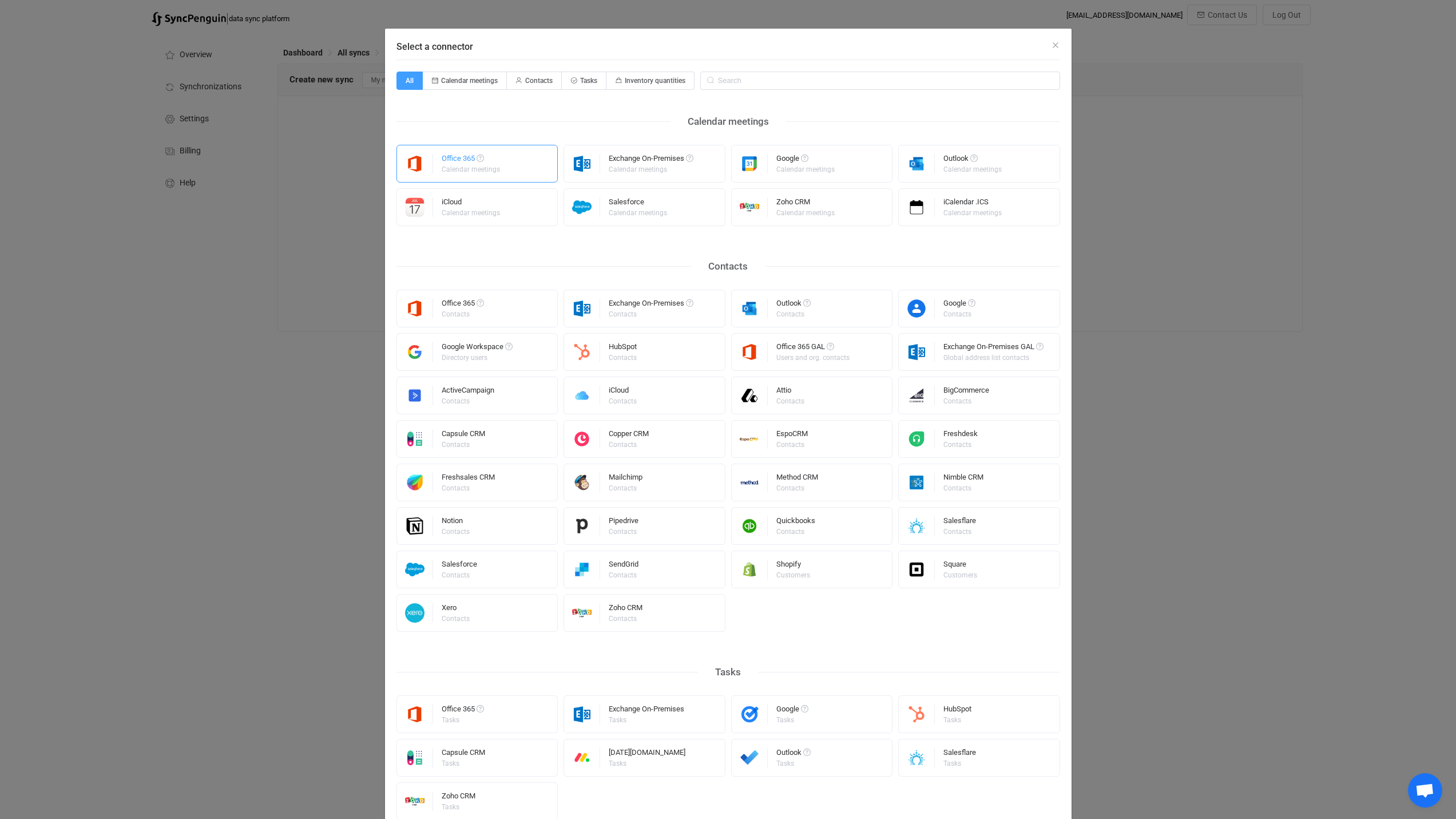
click at [444, 161] on div "Office 365" at bounding box center [472, 160] width 60 height 11
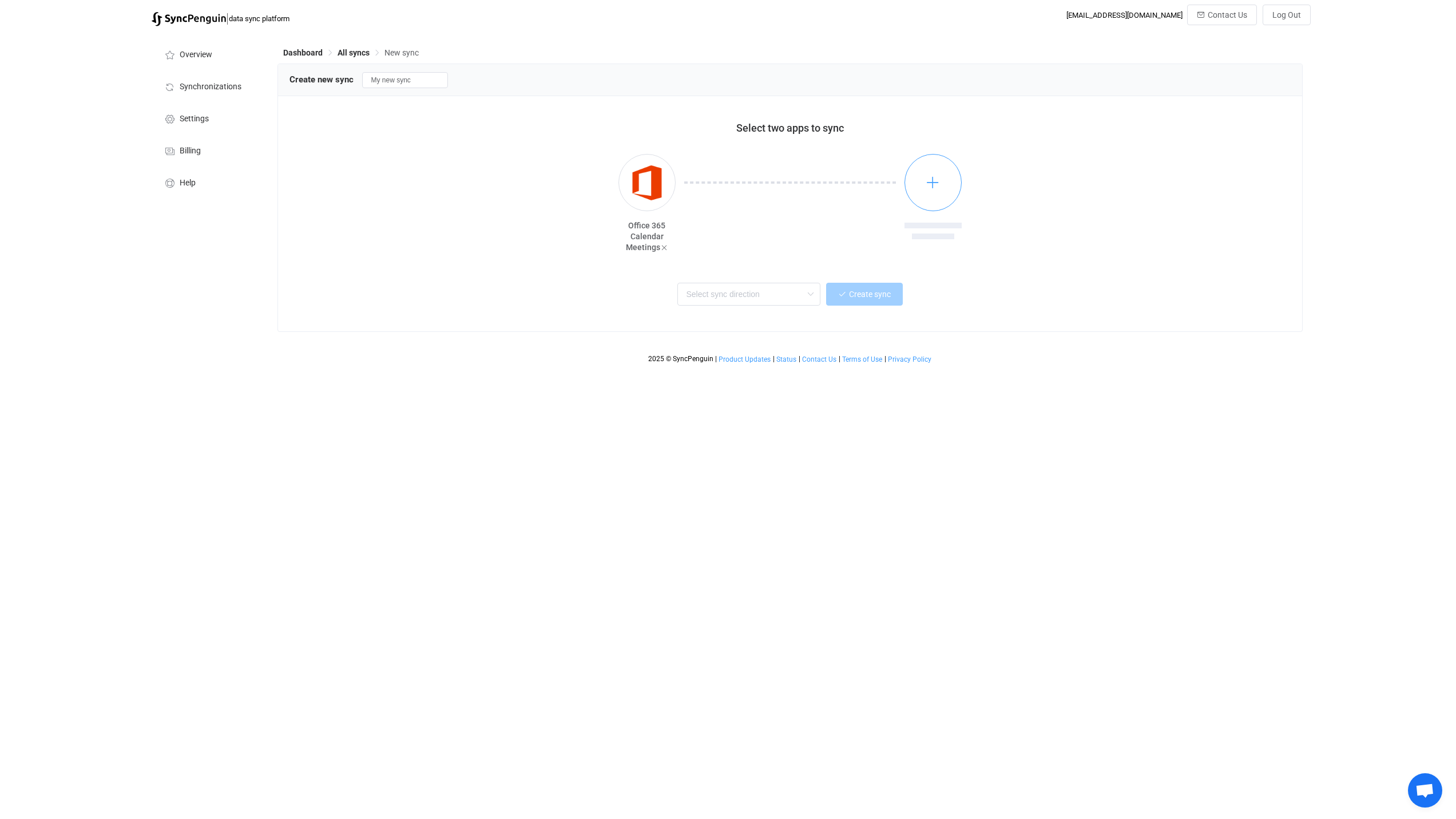
click at [933, 190] on icon "button" at bounding box center [933, 182] width 14 height 14
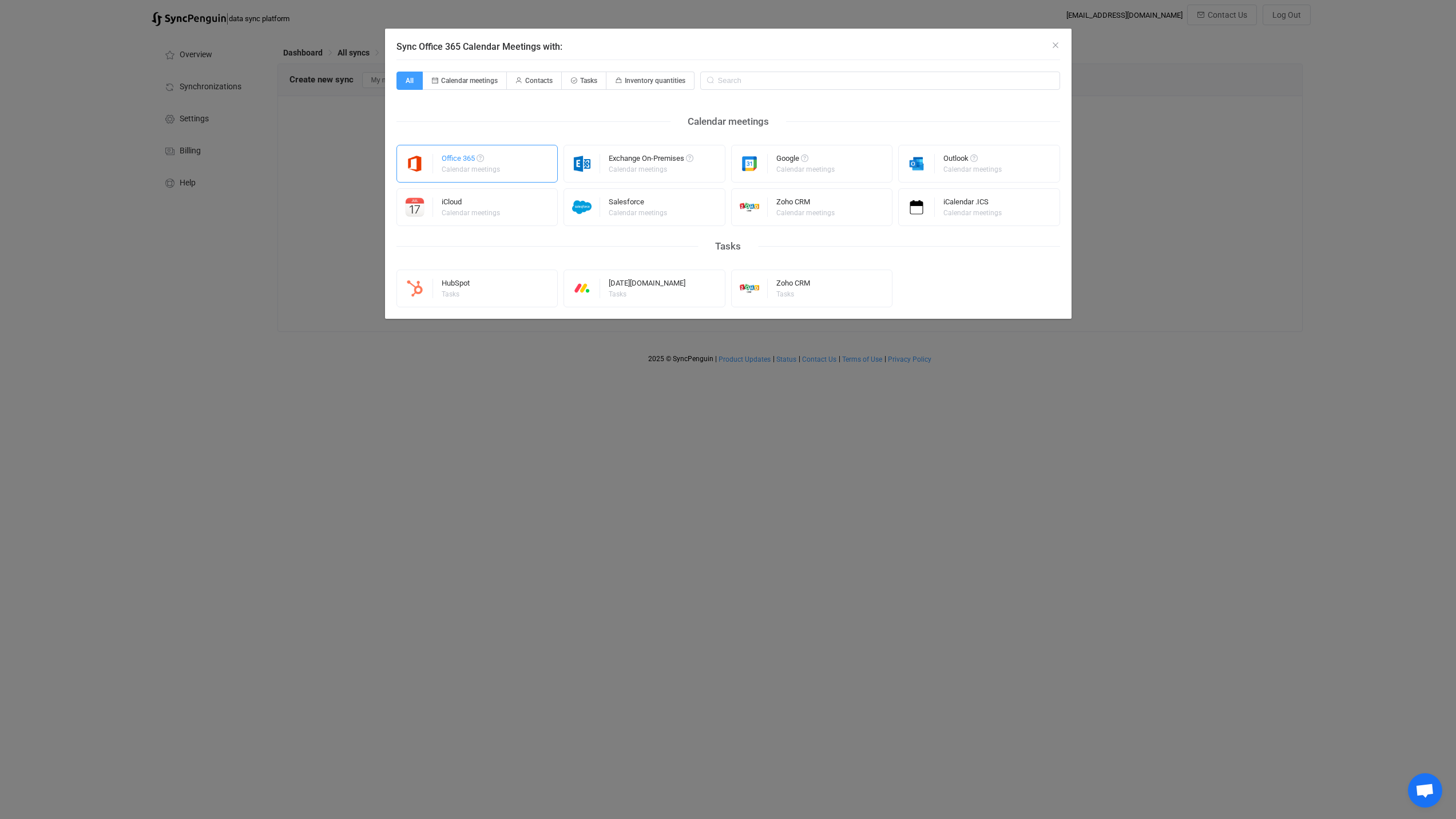
click at [450, 166] on div "Calendar meetings" at bounding box center [471, 170] width 58 height 7
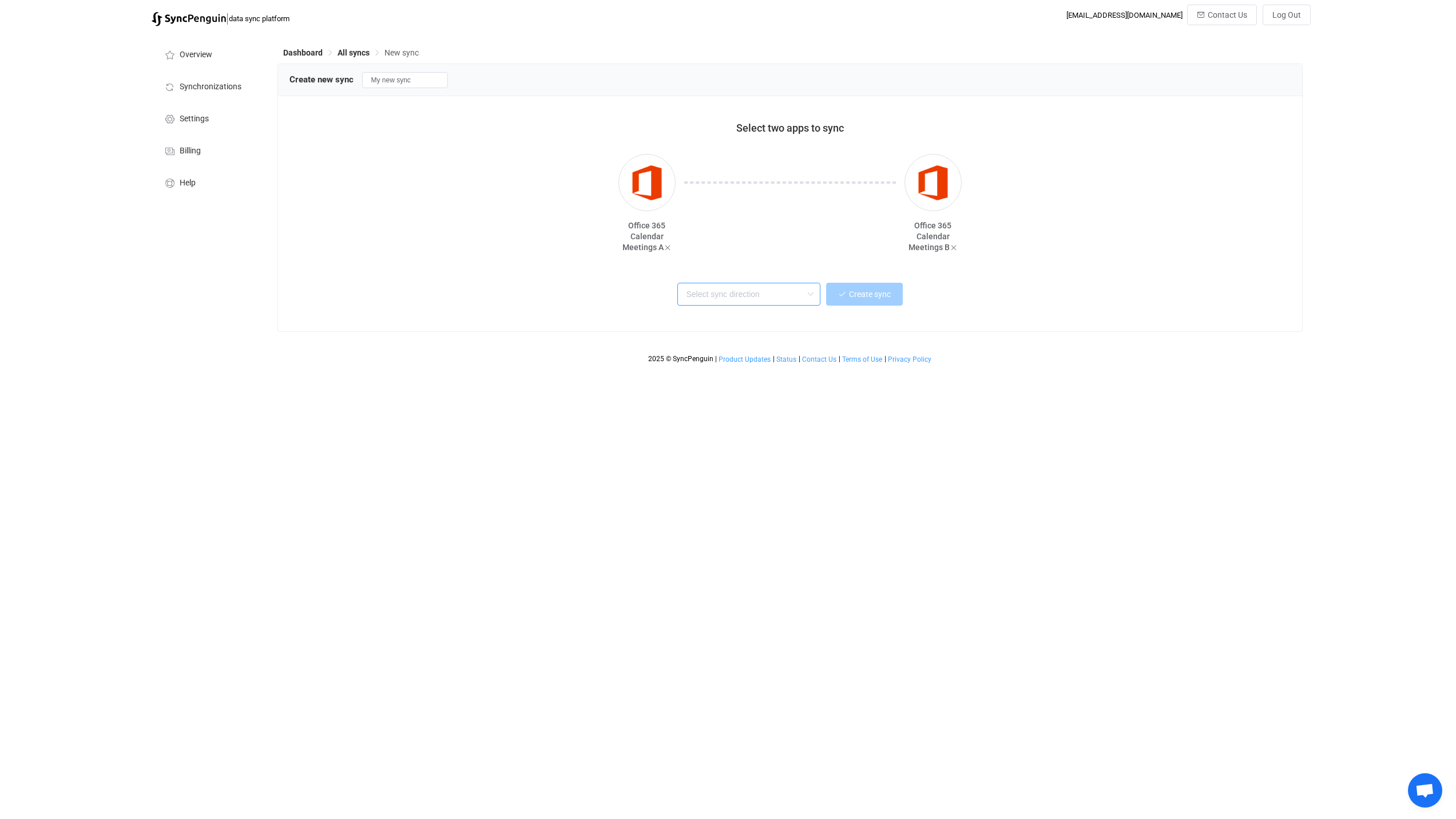
click at [773, 293] on input "text" at bounding box center [749, 294] width 143 height 23
click at [744, 392] on div "One → Many" at bounding box center [763, 388] width 148 height 15
type input "One → Many"
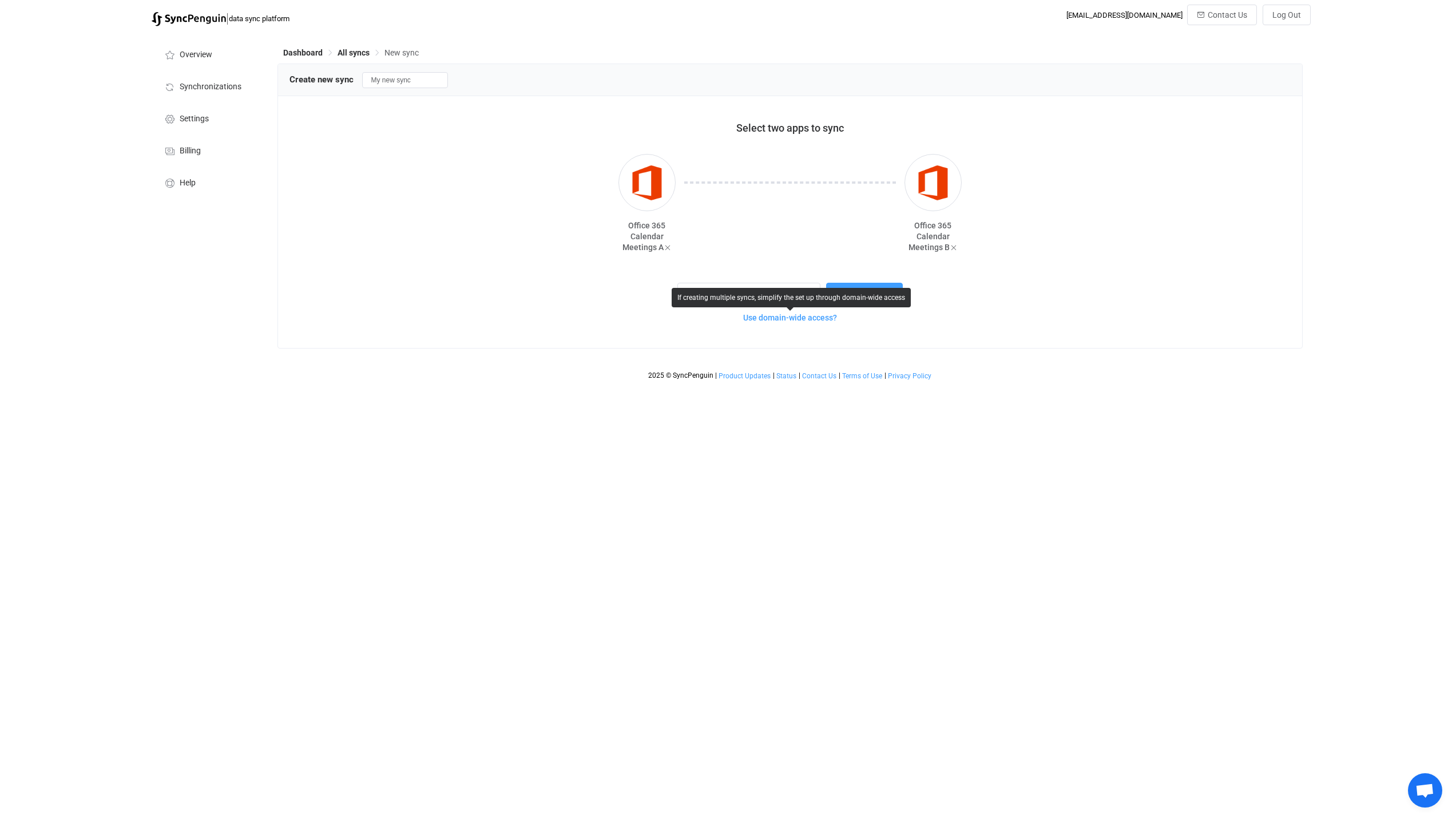
click at [778, 320] on span "Use domain-wide access?" at bounding box center [790, 318] width 94 height 9
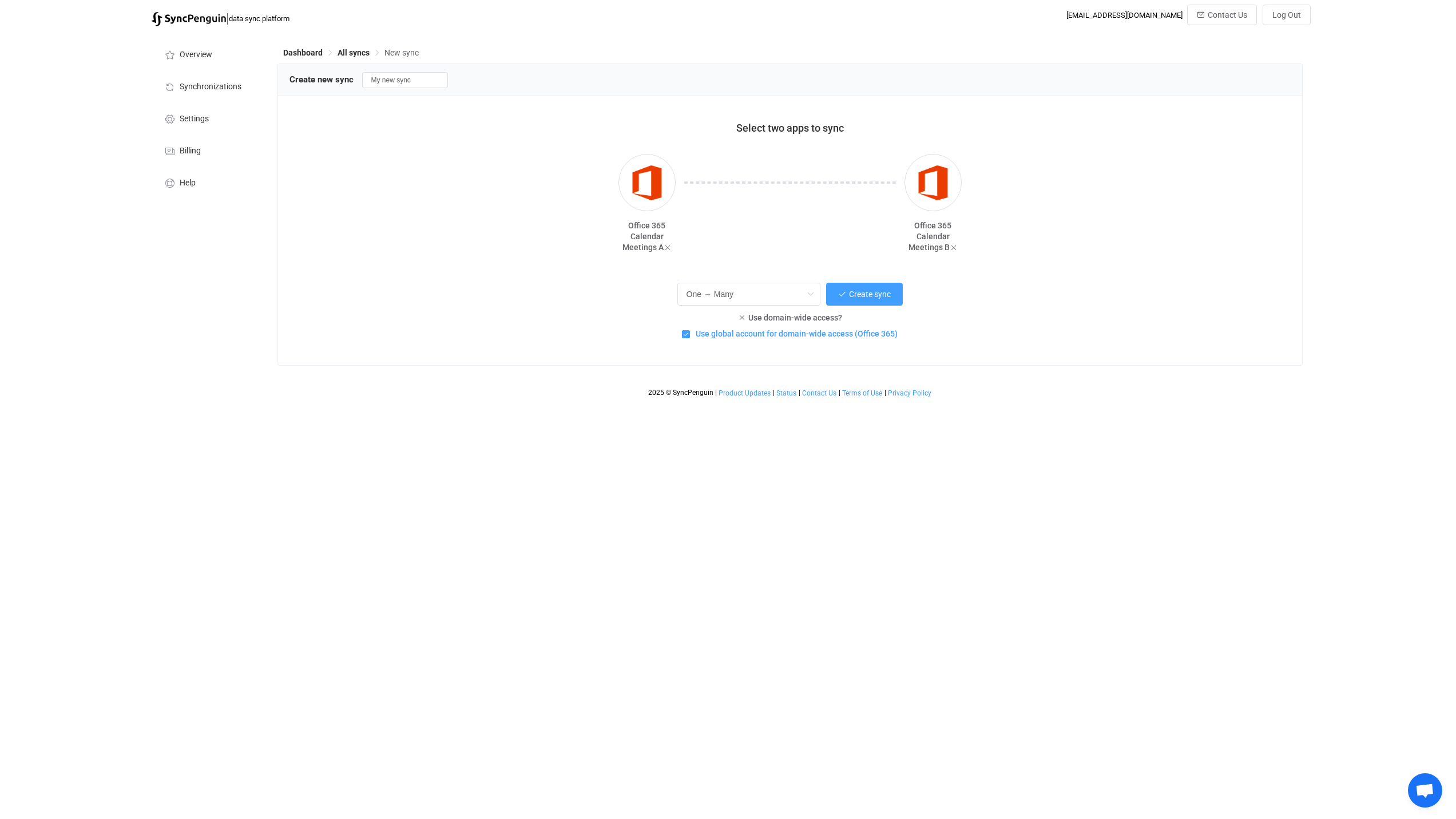
click at [800, 338] on span "Use global account for domain-wide access (Office 365)" at bounding box center [794, 334] width 208 height 11
click at [690, 330] on input "Use global account for domain-wide access (Office 365)" at bounding box center [690, 330] width 0 height 0
click at [800, 338] on span "Use global account for domain-wide access (Office 365)" at bounding box center [794, 334] width 208 height 11
click at [690, 330] on input "Use global account for domain-wide access (Office 365)" at bounding box center [690, 330] width 0 height 0
click at [879, 291] on span "Create sync" at bounding box center [870, 294] width 42 height 9
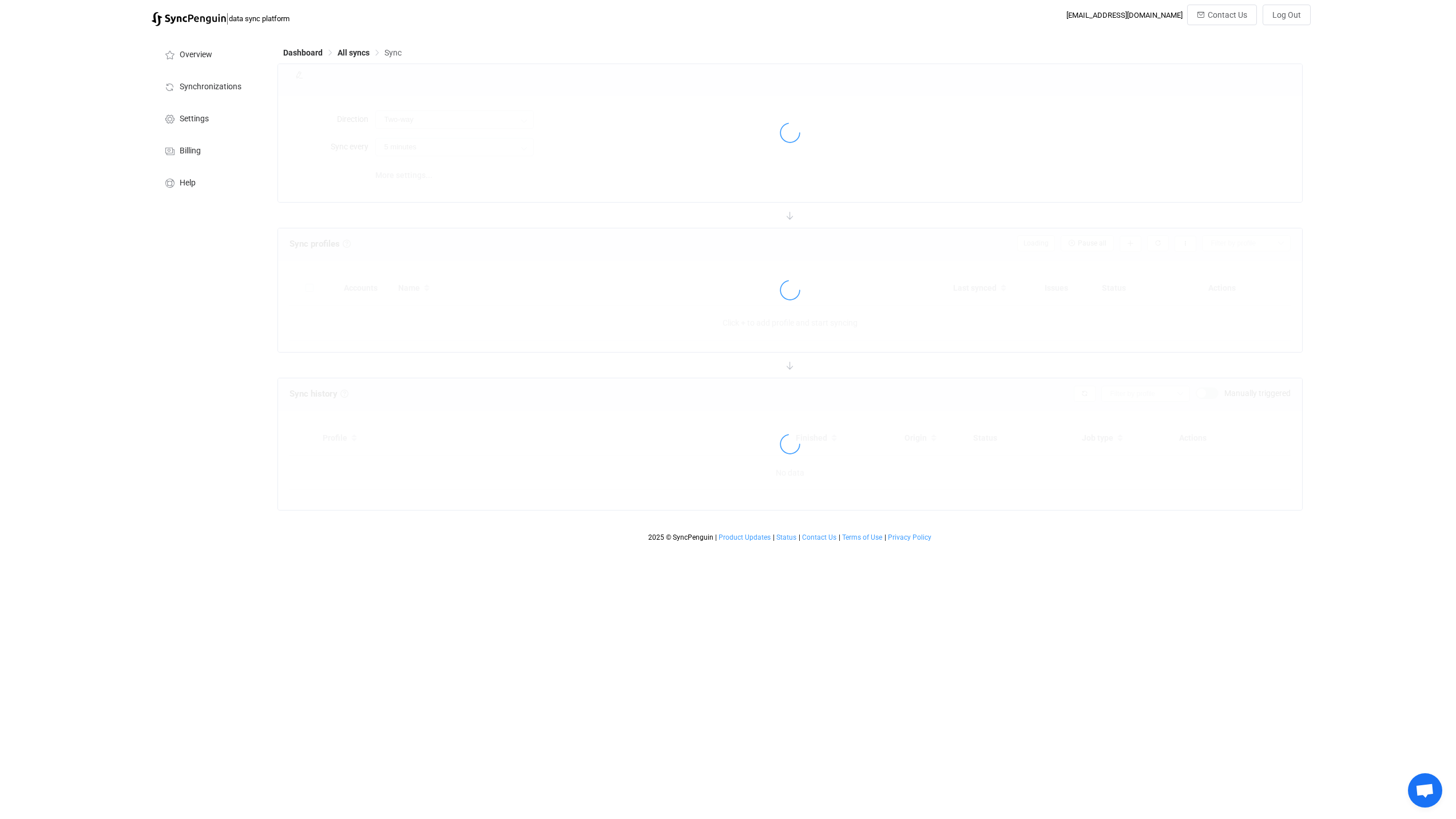
type input "A → B (one to many)"
type input "10 minutes"
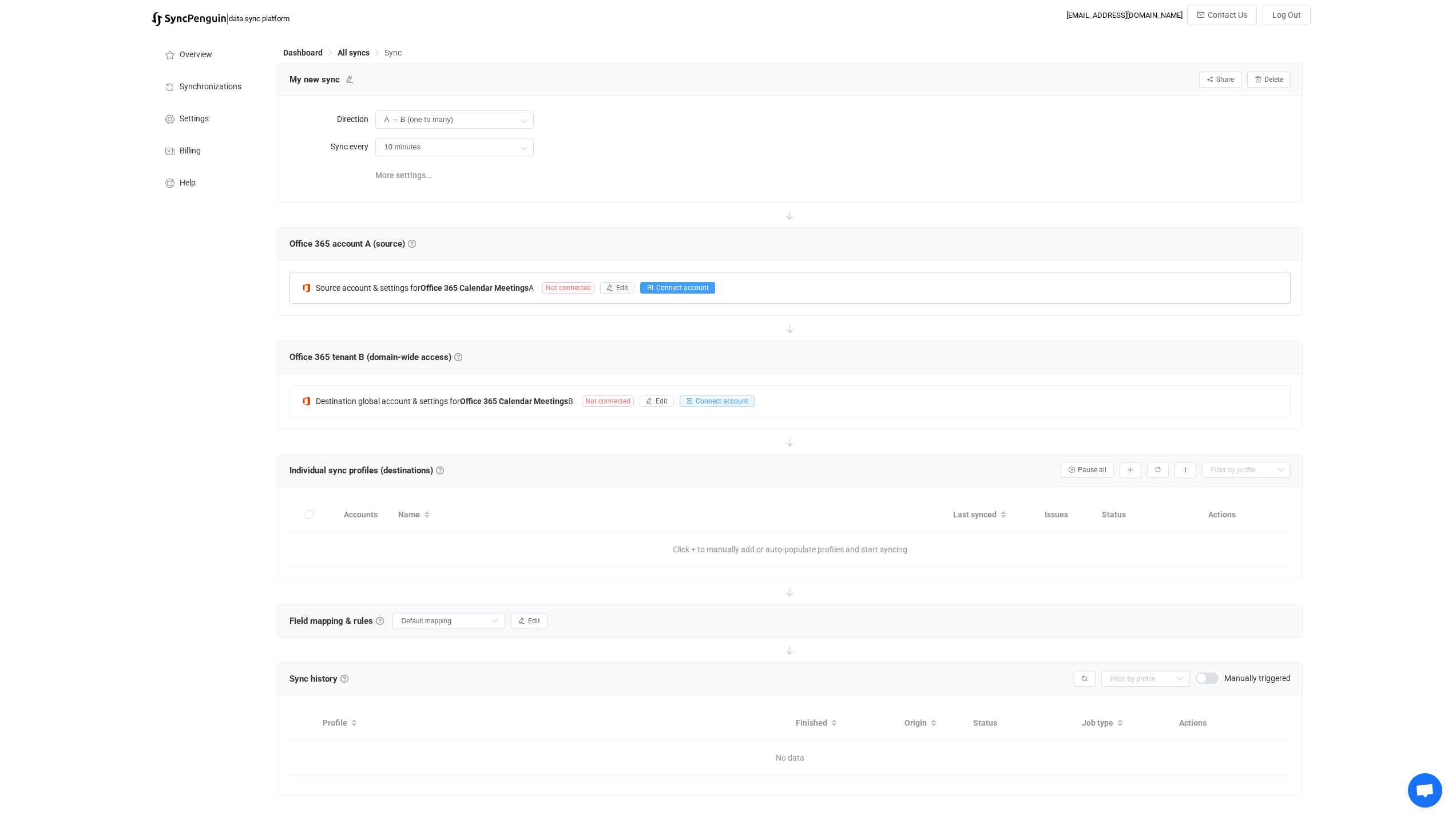
click at [669, 285] on span "Connect account" at bounding box center [683, 288] width 53 height 8
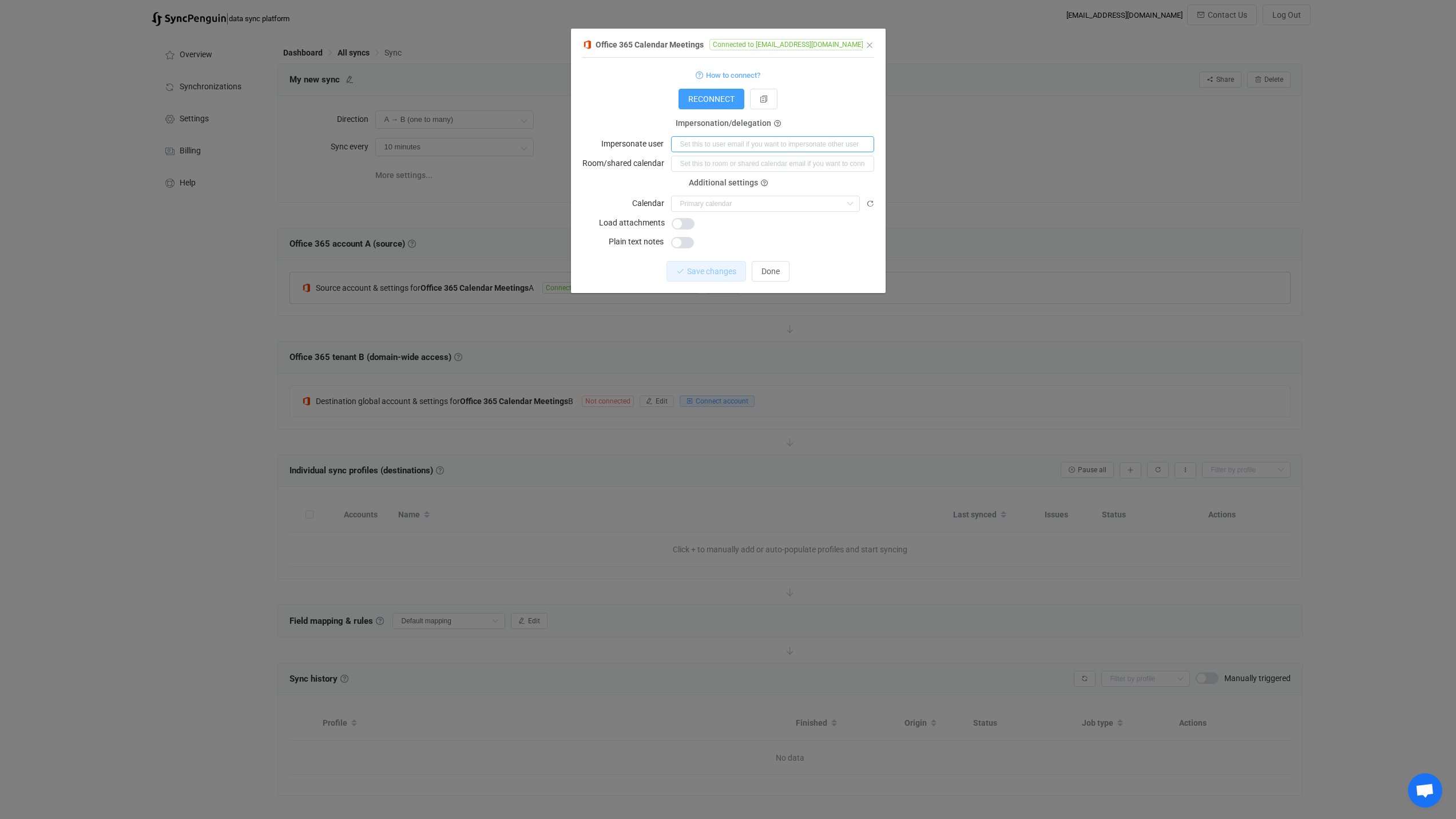
click at [800, 146] on input "dialog" at bounding box center [772, 144] width 203 height 16
click at [821, 127] on div "Impersonation/delegation Impersonate user" at bounding box center [728, 138] width 292 height 29
click at [754, 163] on input "dialog" at bounding box center [772, 163] width 203 height 16
click at [857, 177] on form "How to connect? Connection type Connection type As an application Using an impe…" at bounding box center [728, 159] width 292 height 182
click at [726, 183] on span "Additional settings" at bounding box center [724, 183] width 69 height 9
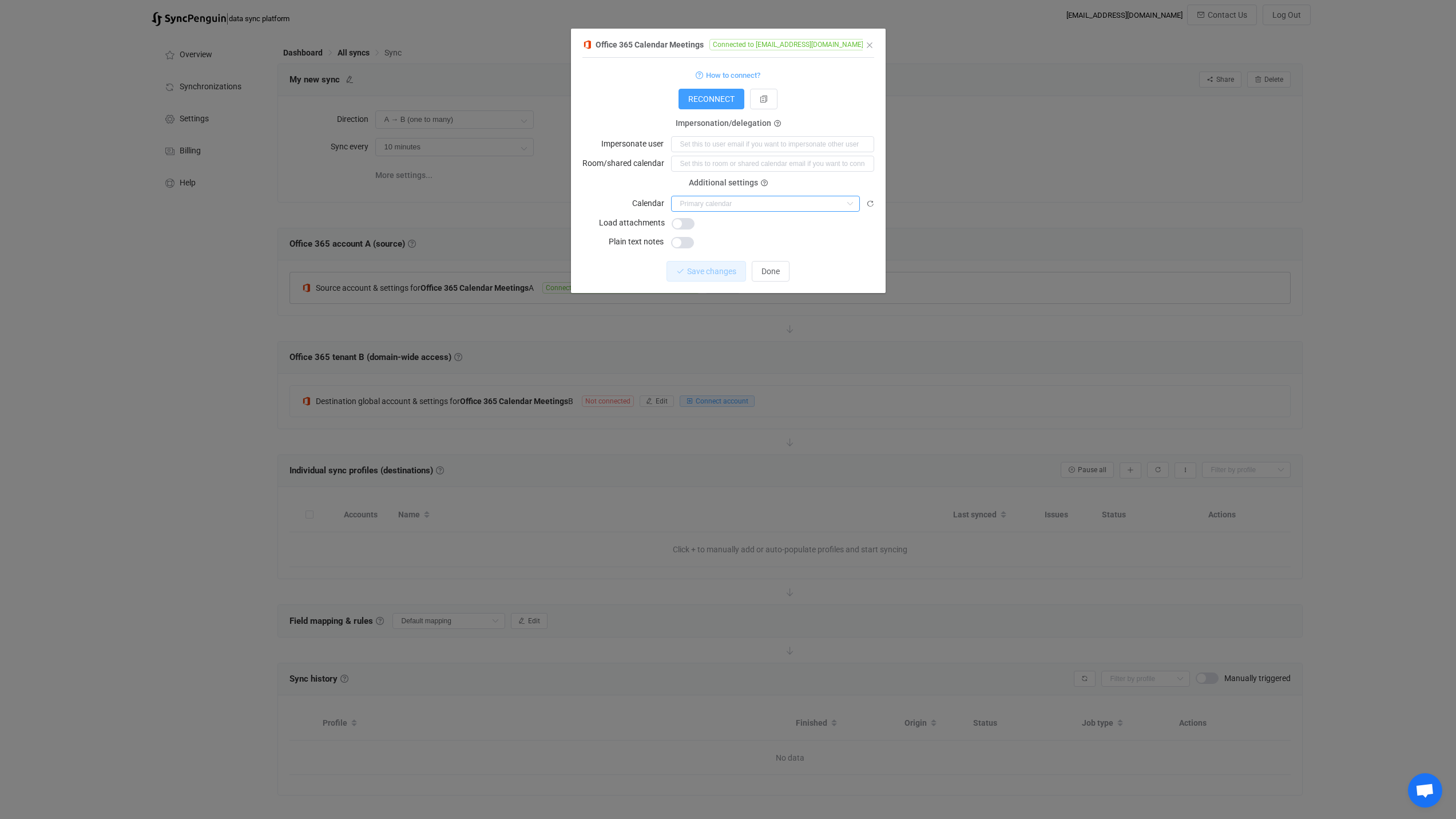
click at [775, 196] on input "dialog" at bounding box center [765, 203] width 189 height 16
click at [624, 257] on div "1 { { "connectionType": "application", "accessToken": "***", "refreshToken": "*…" at bounding box center [728, 175] width 292 height 235
click at [866, 44] on icon "Close" at bounding box center [870, 45] width 9 height 9
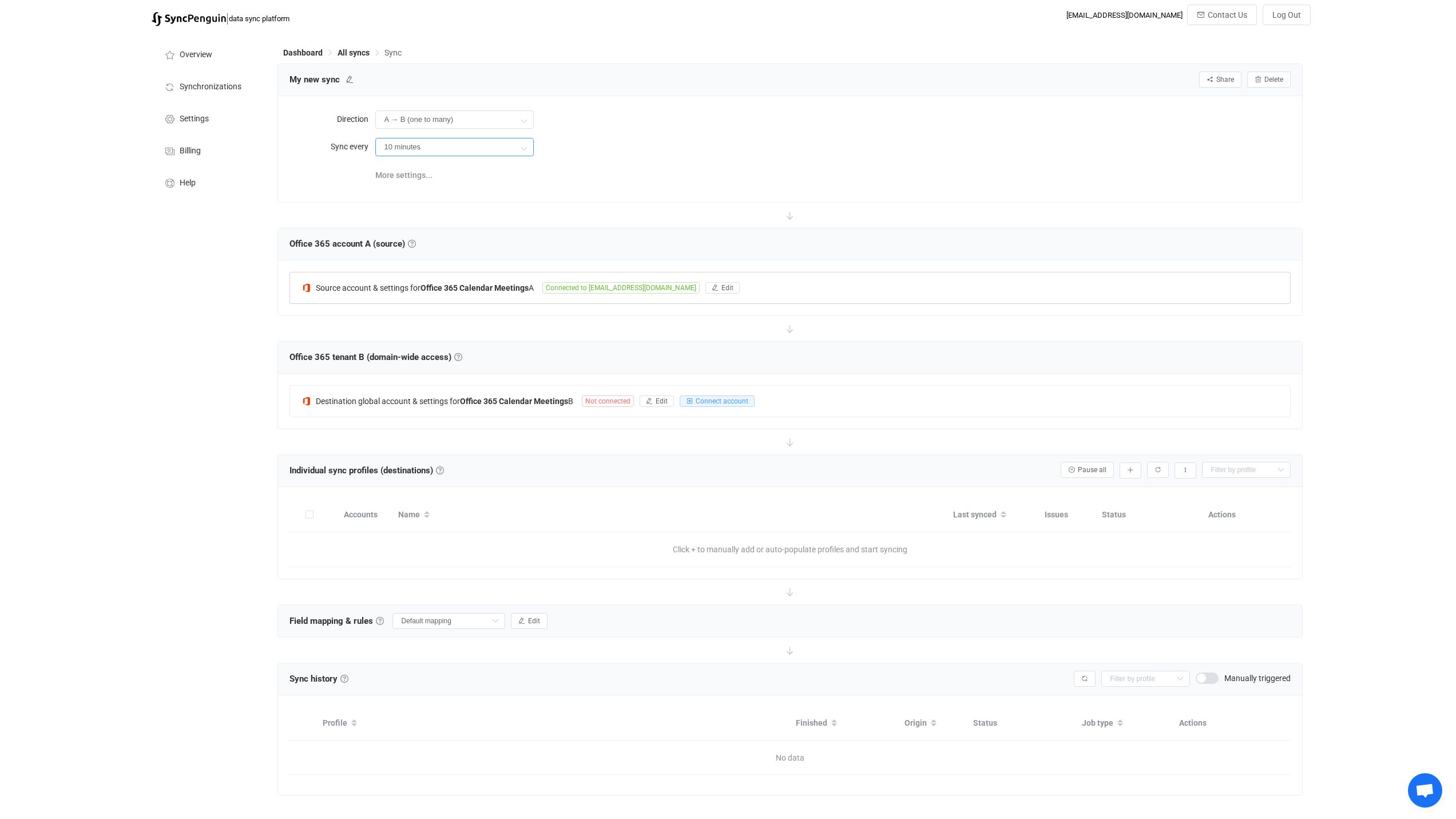
click at [490, 146] on input "10 minutes" at bounding box center [454, 147] width 158 height 18
click at [629, 153] on div "10 minutes" at bounding box center [833, 147] width 916 height 23
click at [410, 171] on span "More settings..." at bounding box center [403, 175] width 57 height 23
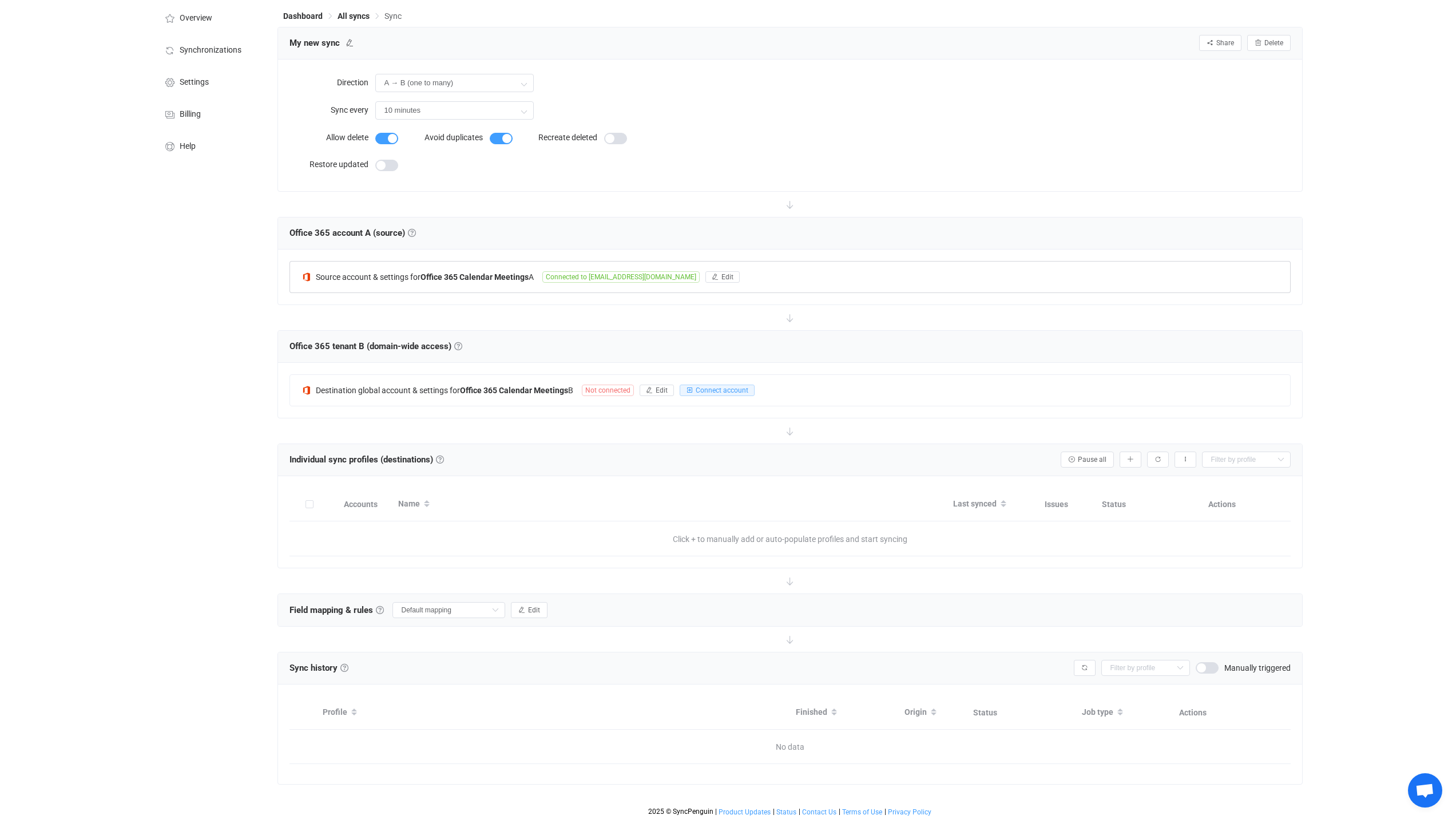
scroll to position [39, 0]
click at [1272, 43] on span "Delete" at bounding box center [1273, 41] width 19 height 8
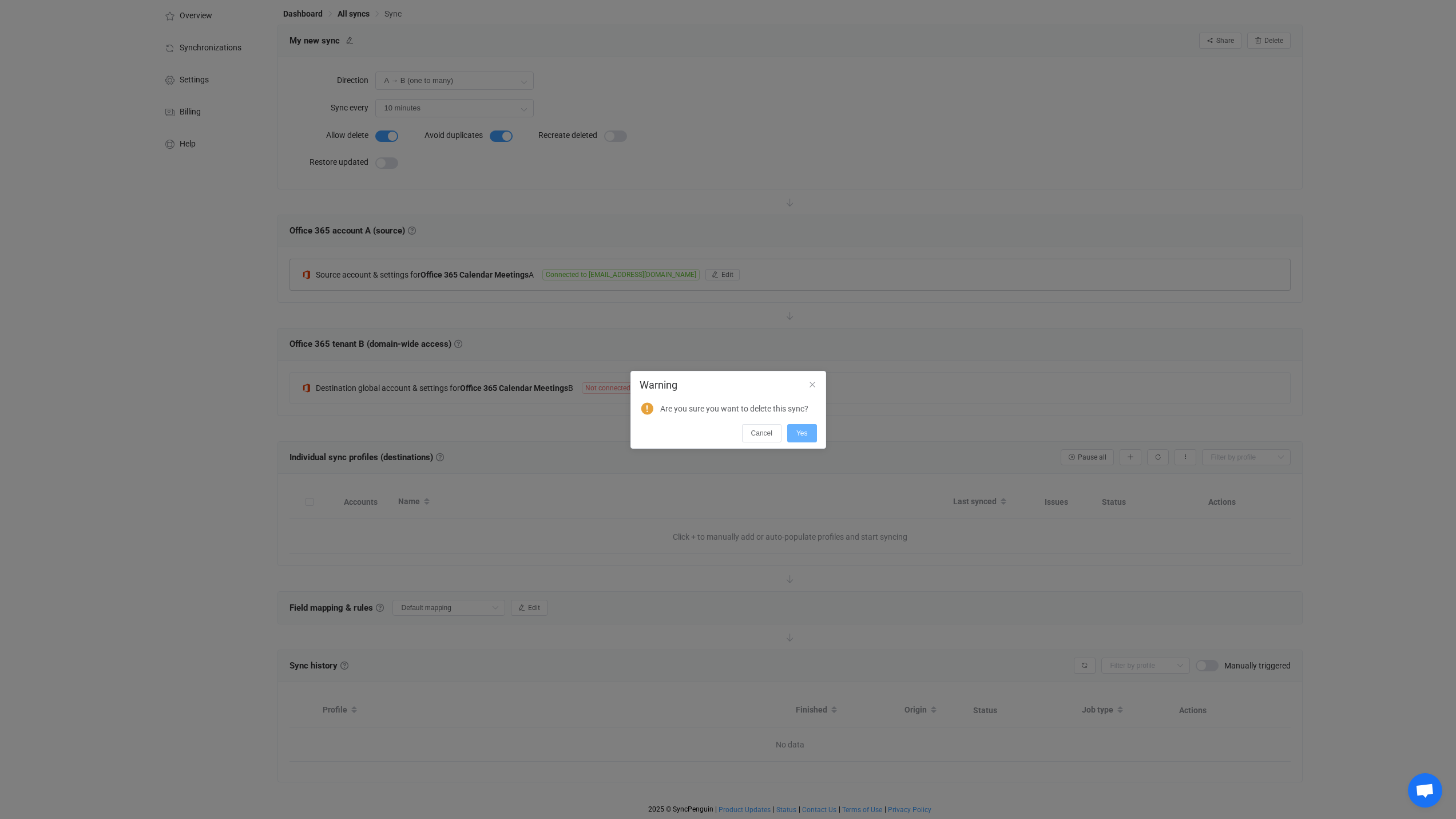
click at [810, 433] on button "Yes" at bounding box center [802, 433] width 30 height 18
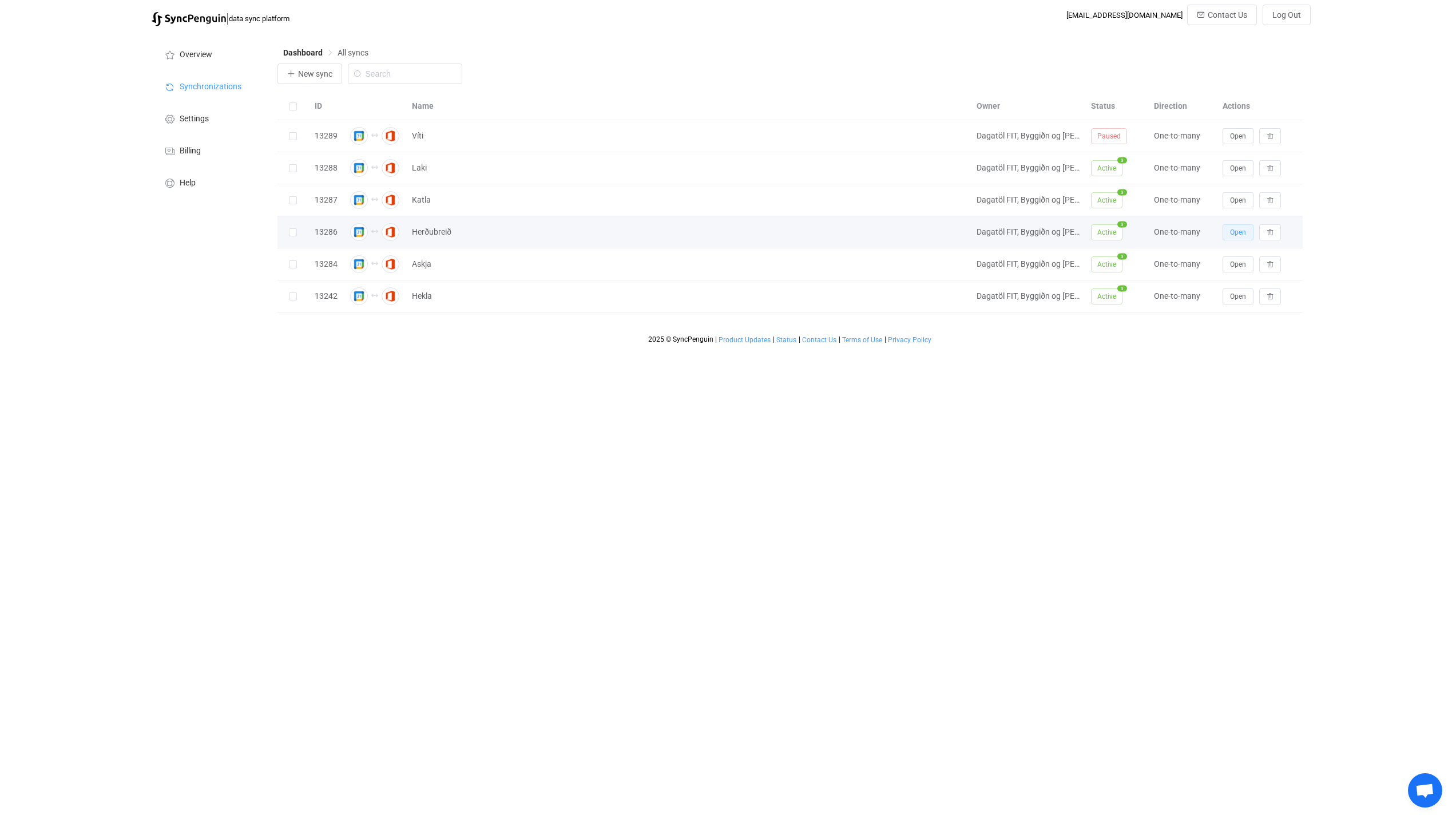
click at [1240, 235] on span "Open" at bounding box center [1238, 232] width 16 height 8
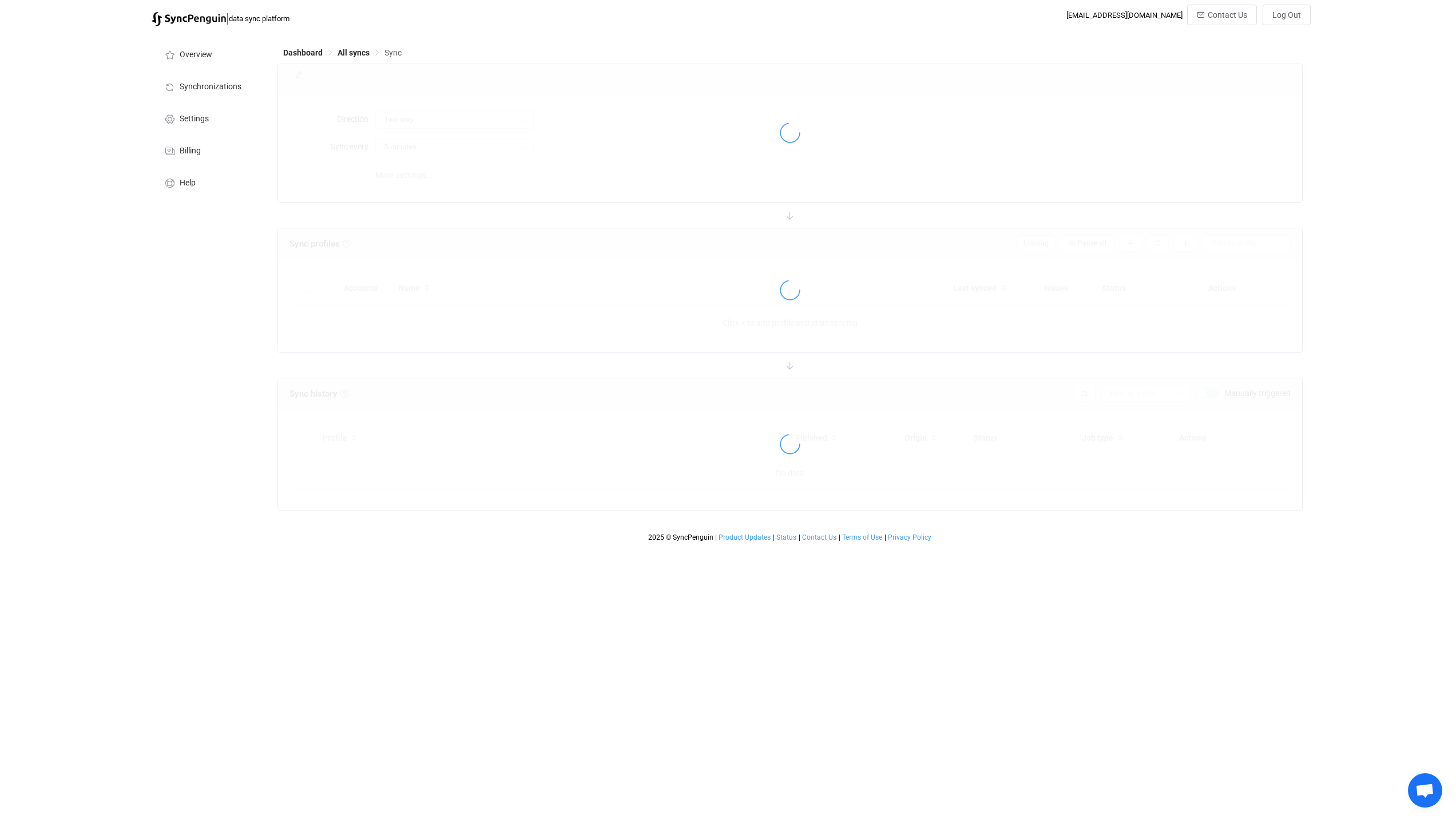
type input "Two-way (one with many)"
type input "10 minutes"
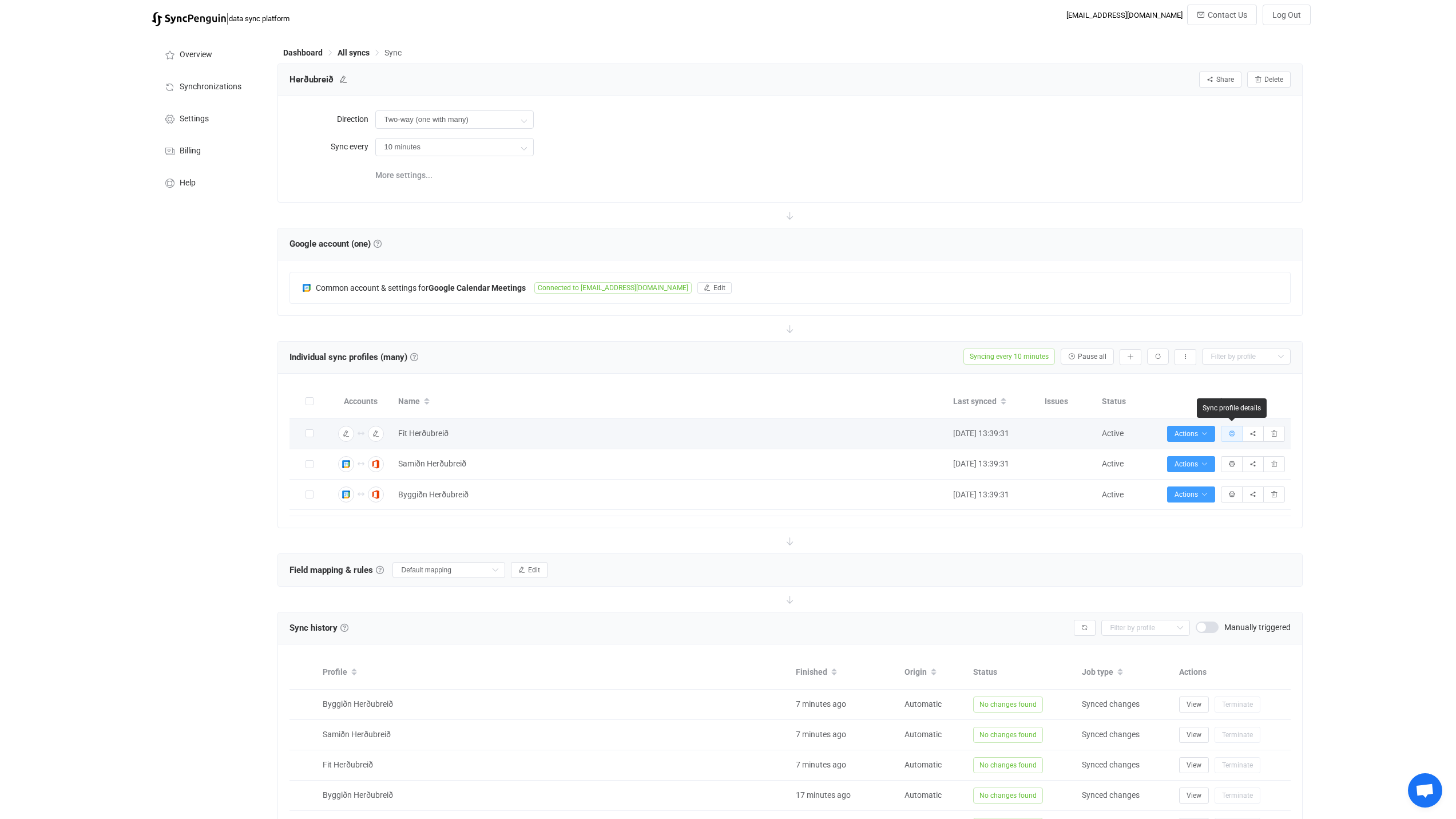
click at [1234, 433] on icon "button" at bounding box center [1232, 434] width 7 height 7
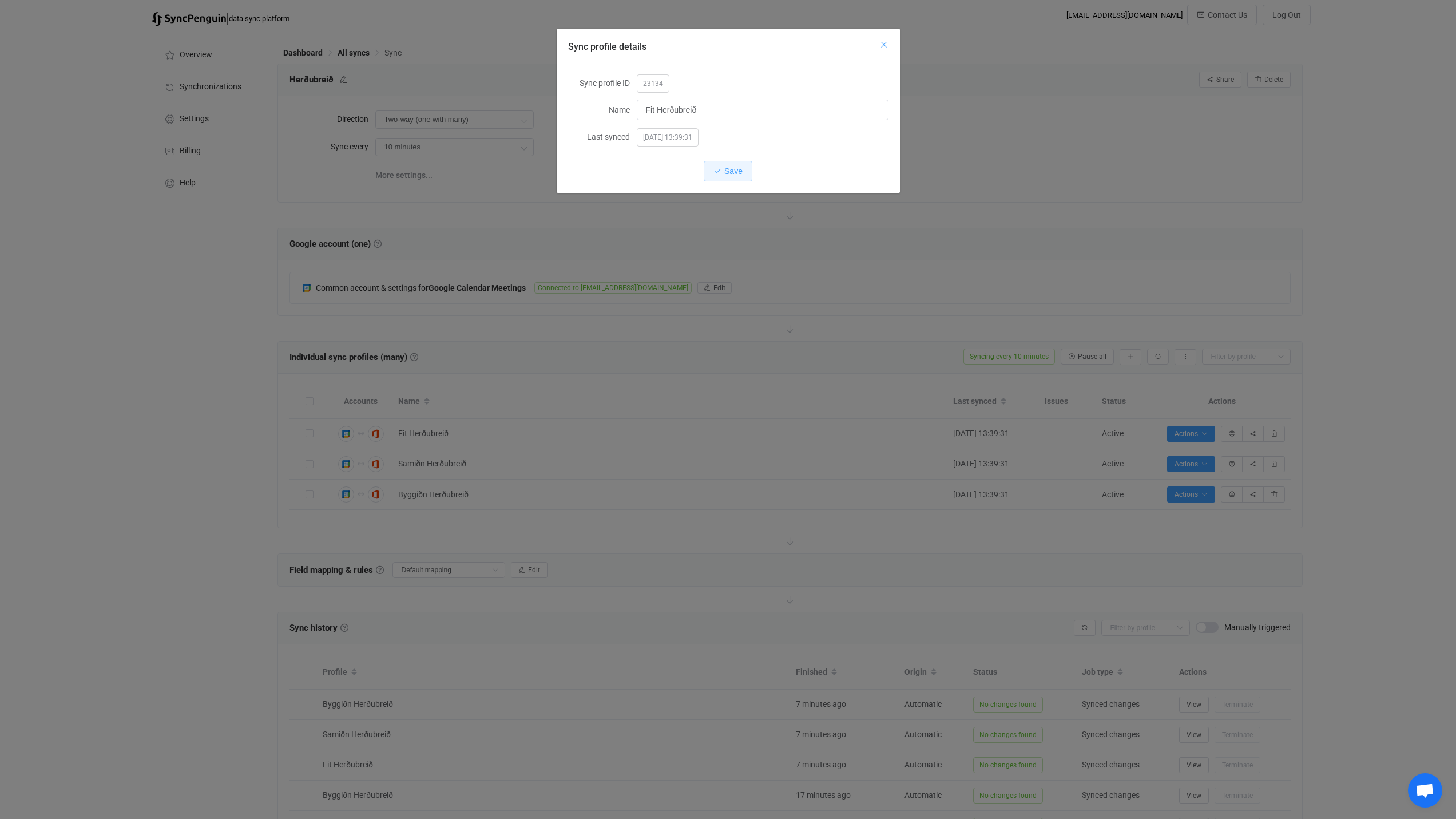
click at [884, 42] on icon "Close" at bounding box center [884, 45] width 9 height 9
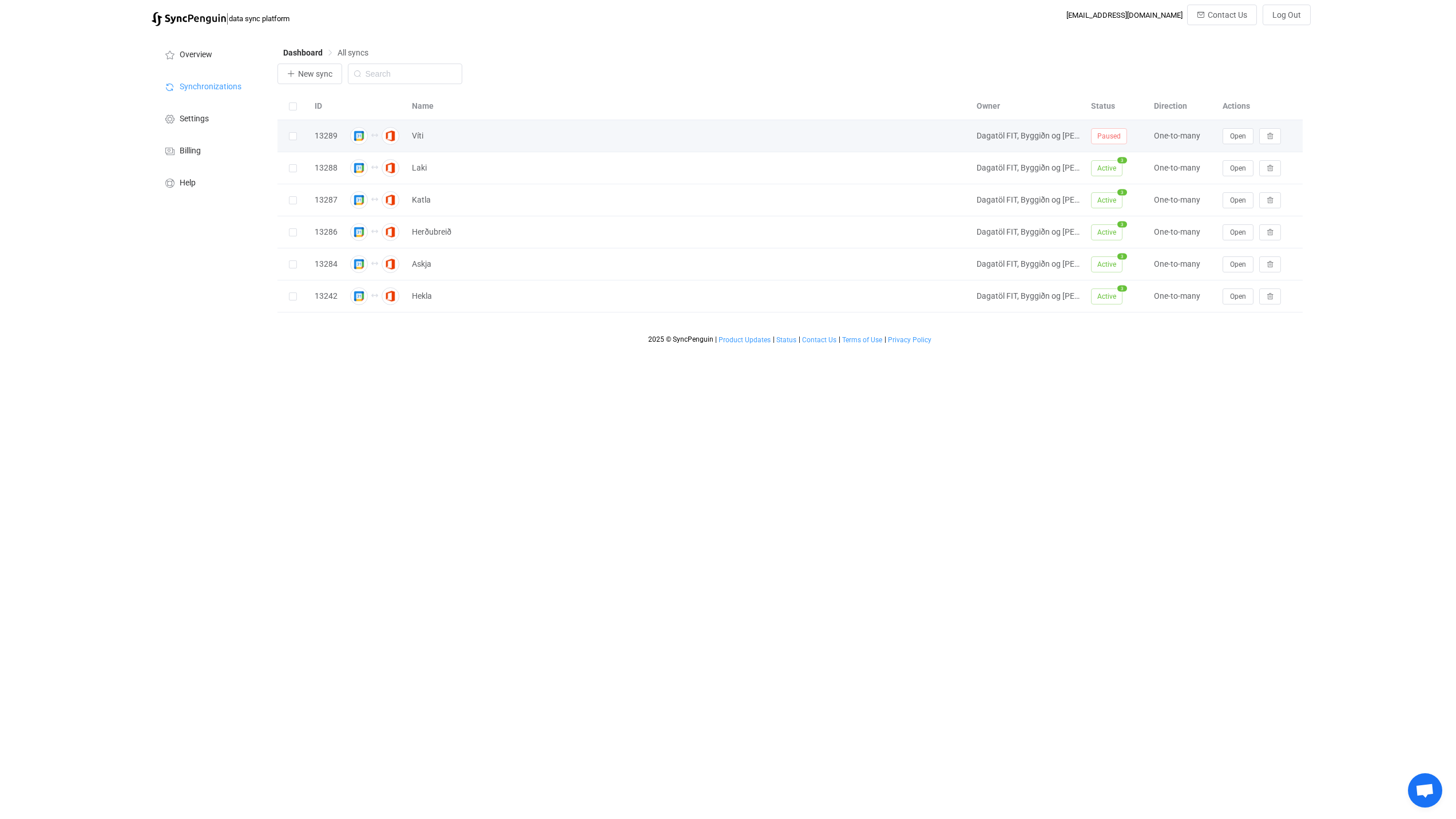
click at [1114, 142] on span "Paused" at bounding box center [1109, 136] width 36 height 16
click at [1227, 140] on button "Open" at bounding box center [1238, 136] width 31 height 16
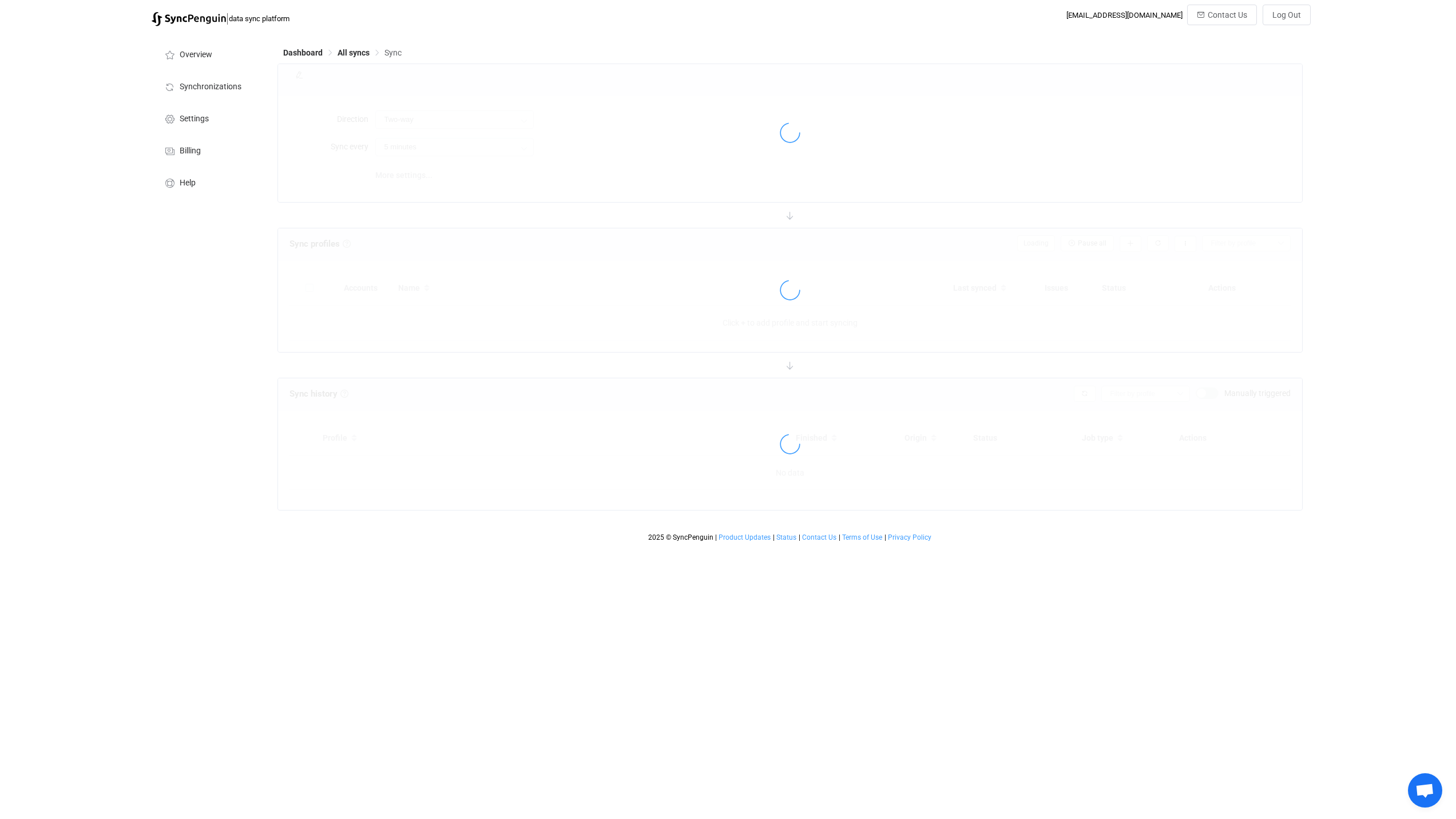
type input "Two-way (one with many)"
type input "10 minutes"
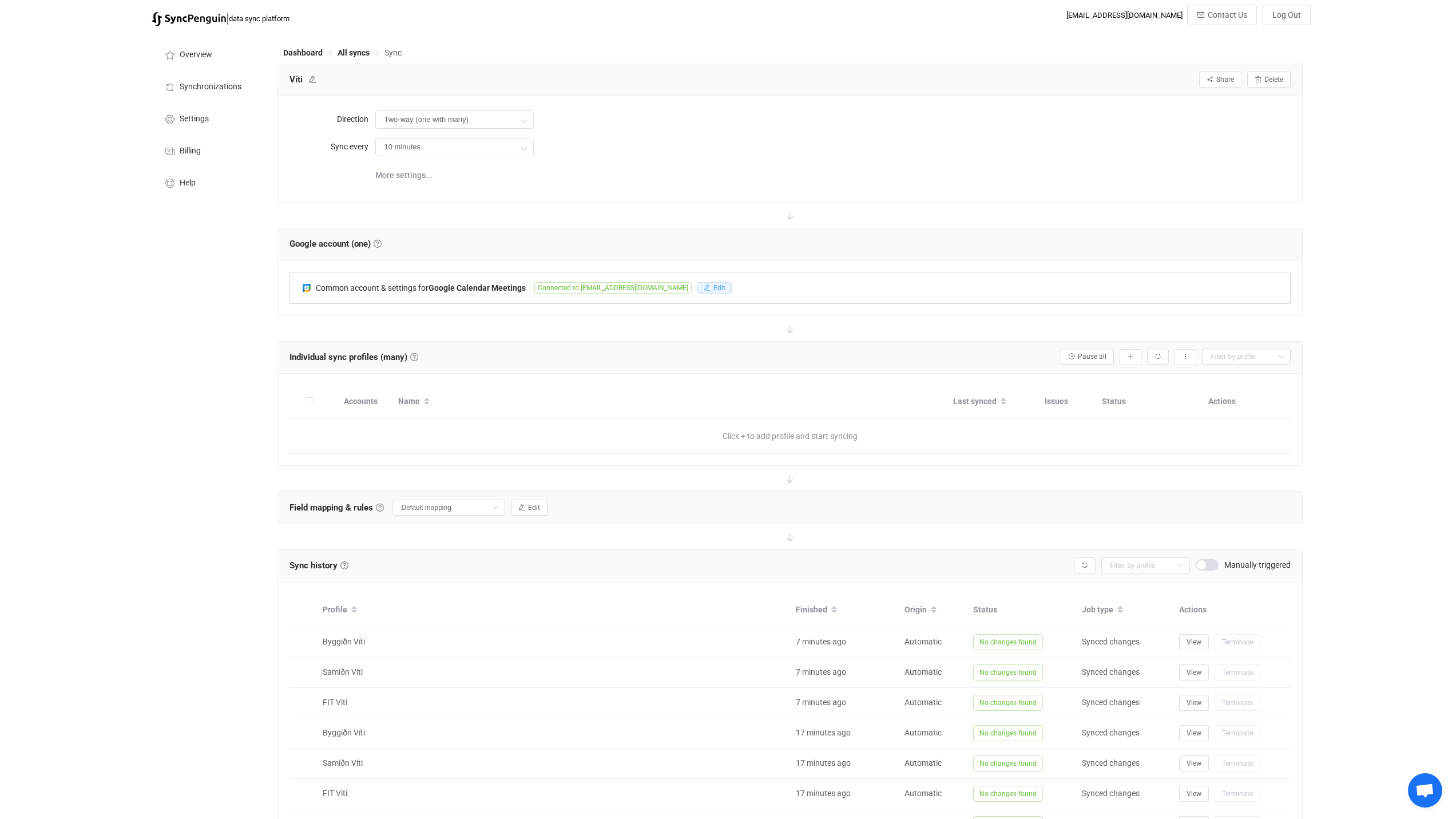
click at [714, 287] on span "Edit" at bounding box center [719, 288] width 12 height 8
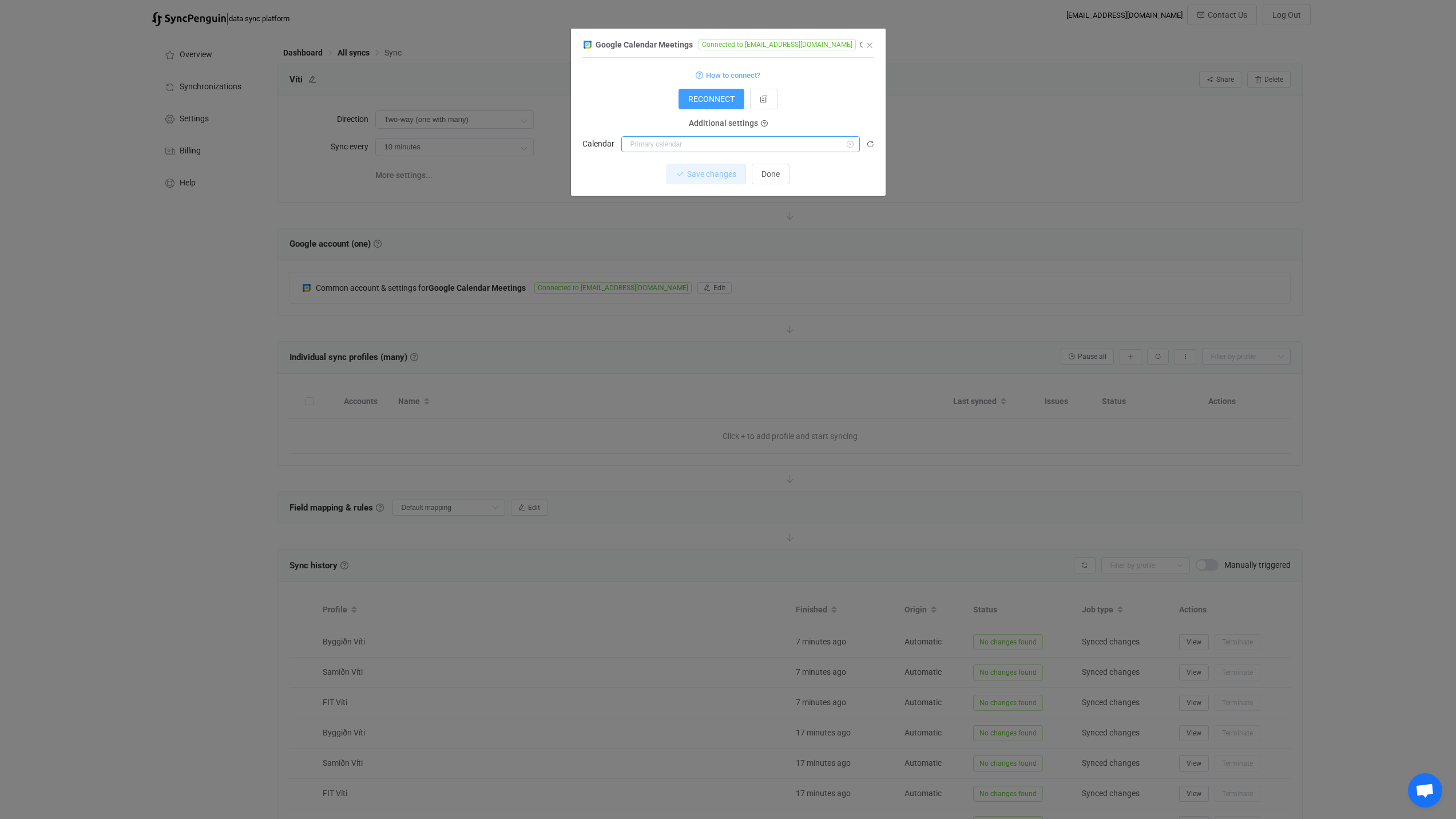
scroll to position [167, 0]
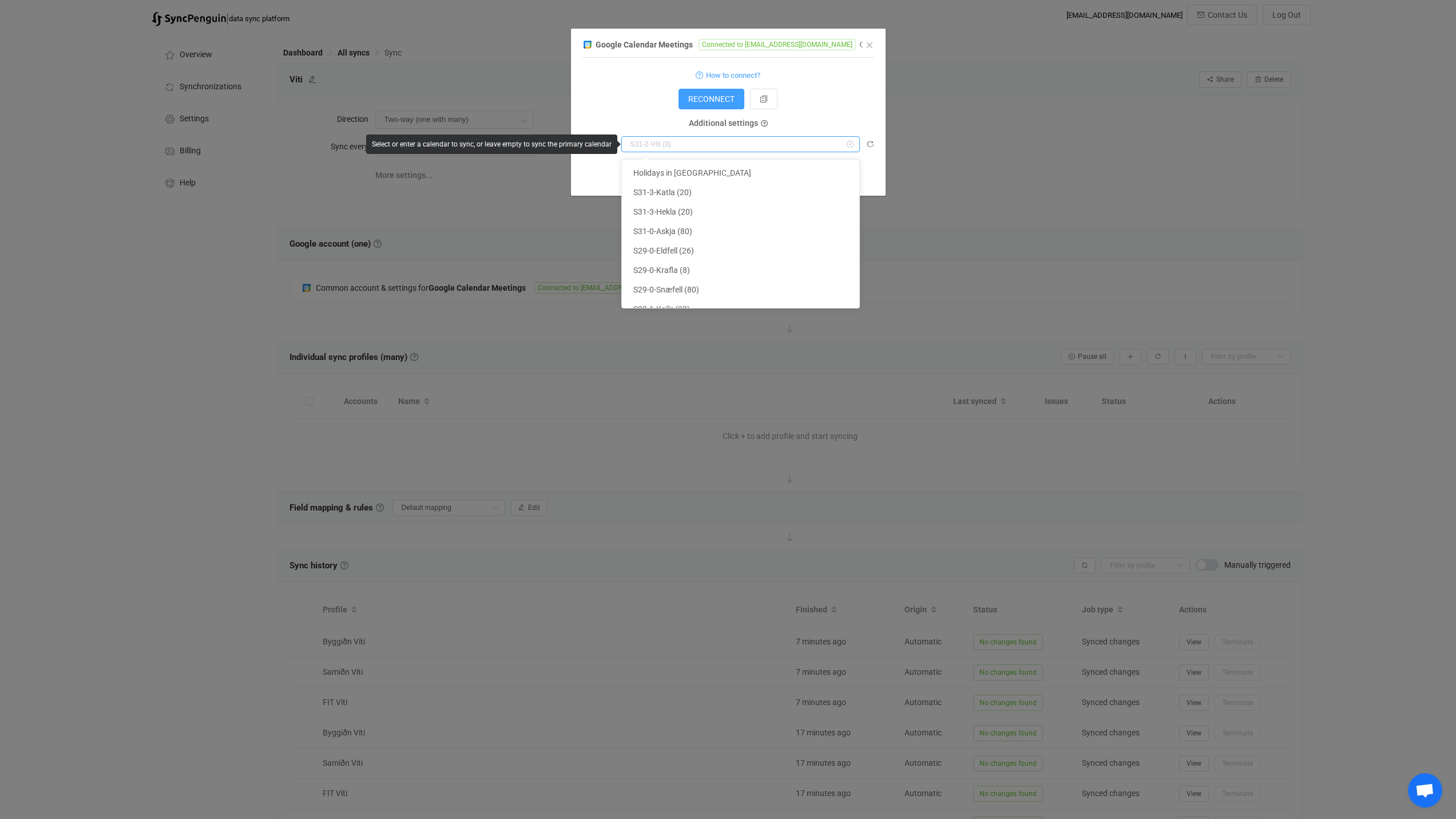
click at [688, 140] on input "dialog" at bounding box center [741, 144] width 239 height 16
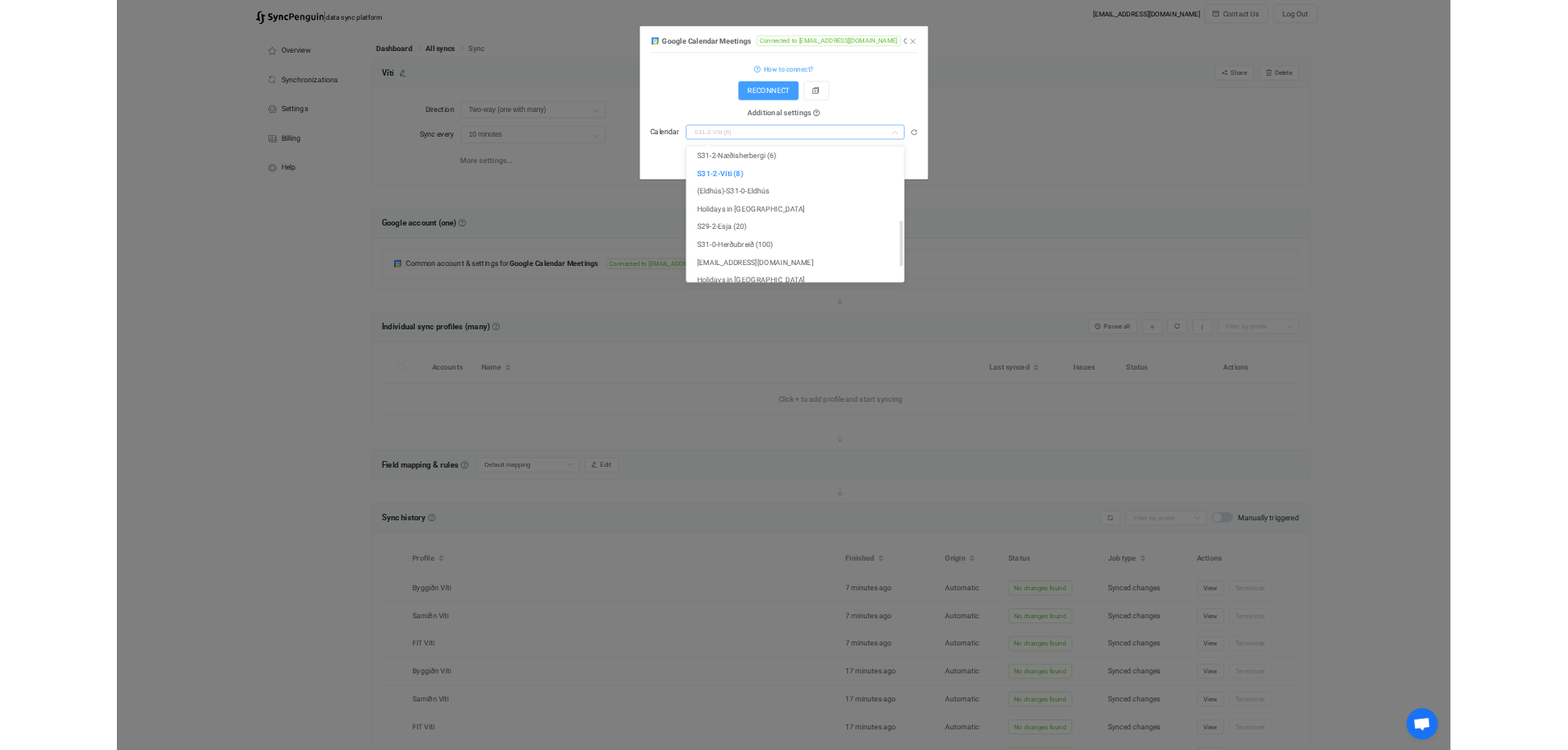
scroll to position [412, 0]
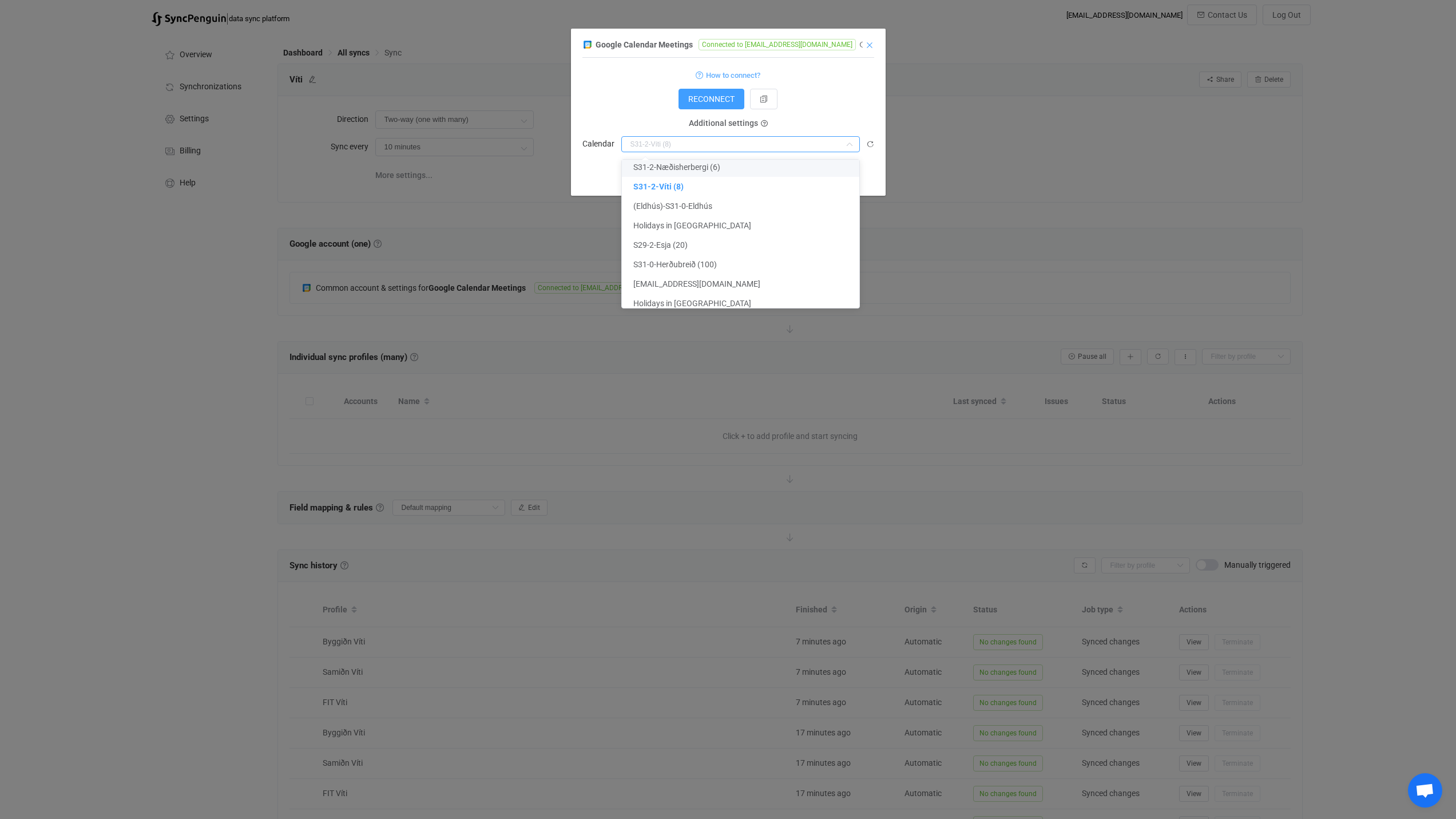
click at [868, 49] on icon "Close" at bounding box center [870, 45] width 9 height 9
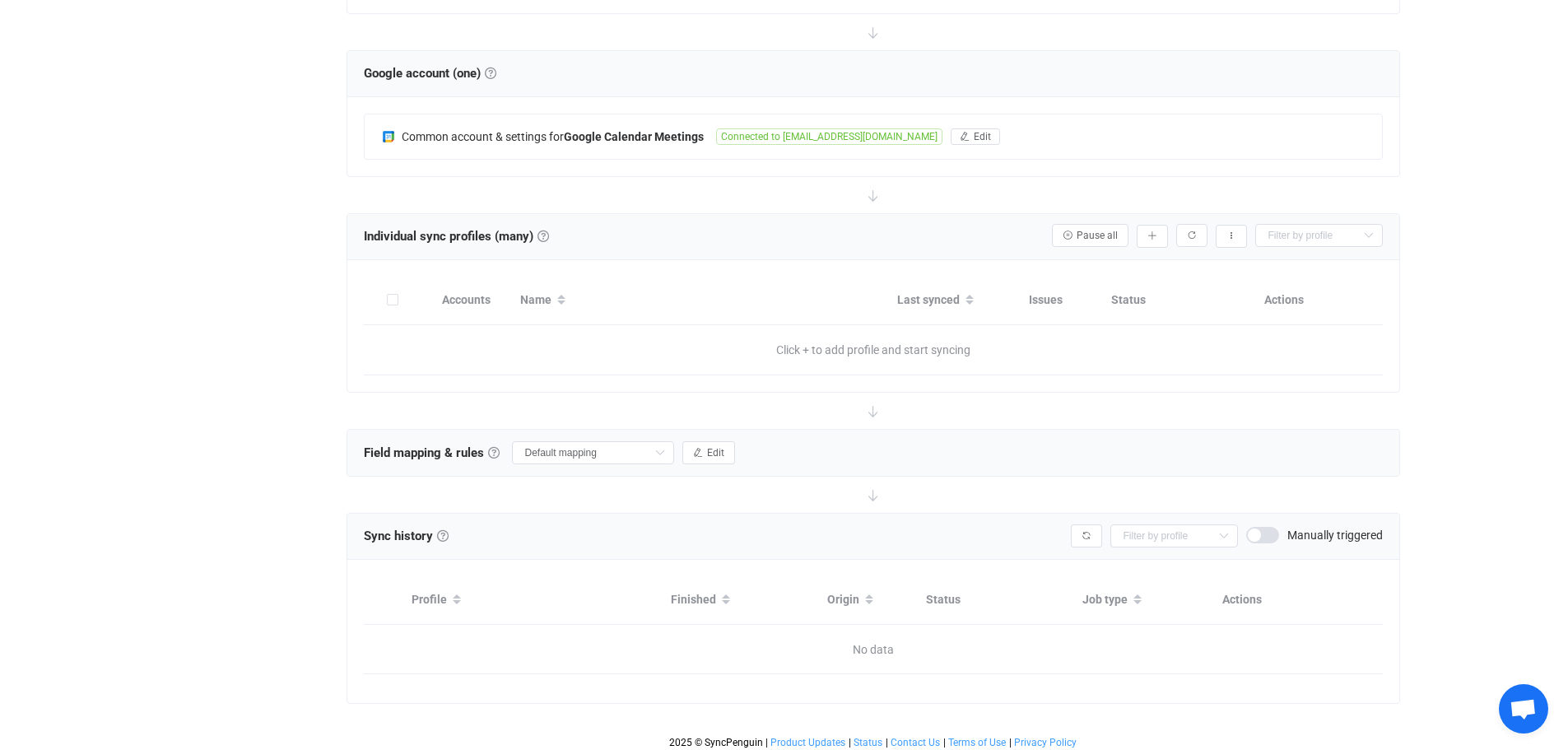
scroll to position [282, 0]
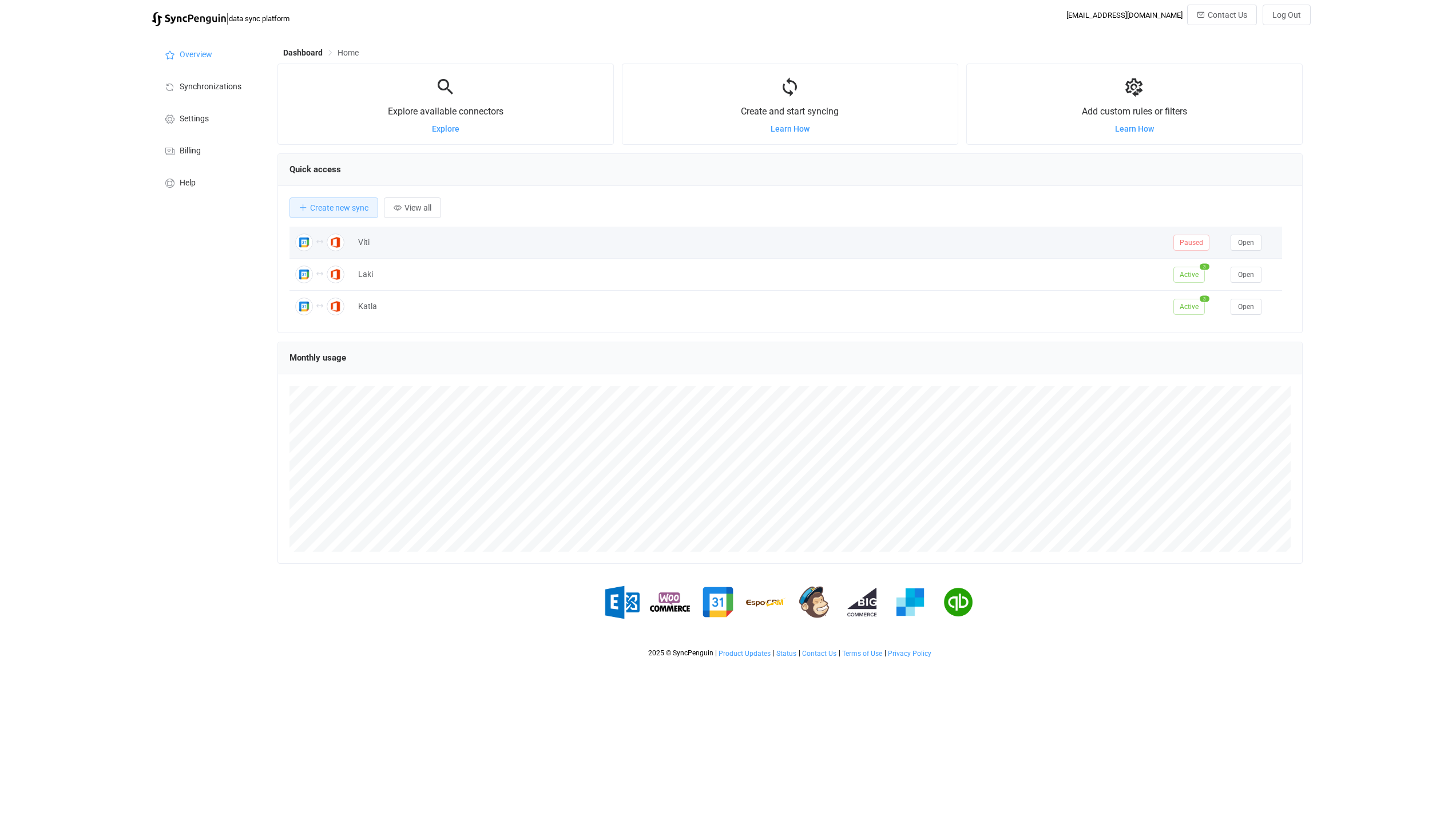
scroll to position [572092, 571058]
click at [1291, 22] on button "Log Out" at bounding box center [1286, 15] width 48 height 21
